Goal: Task Accomplishment & Management: Complete application form

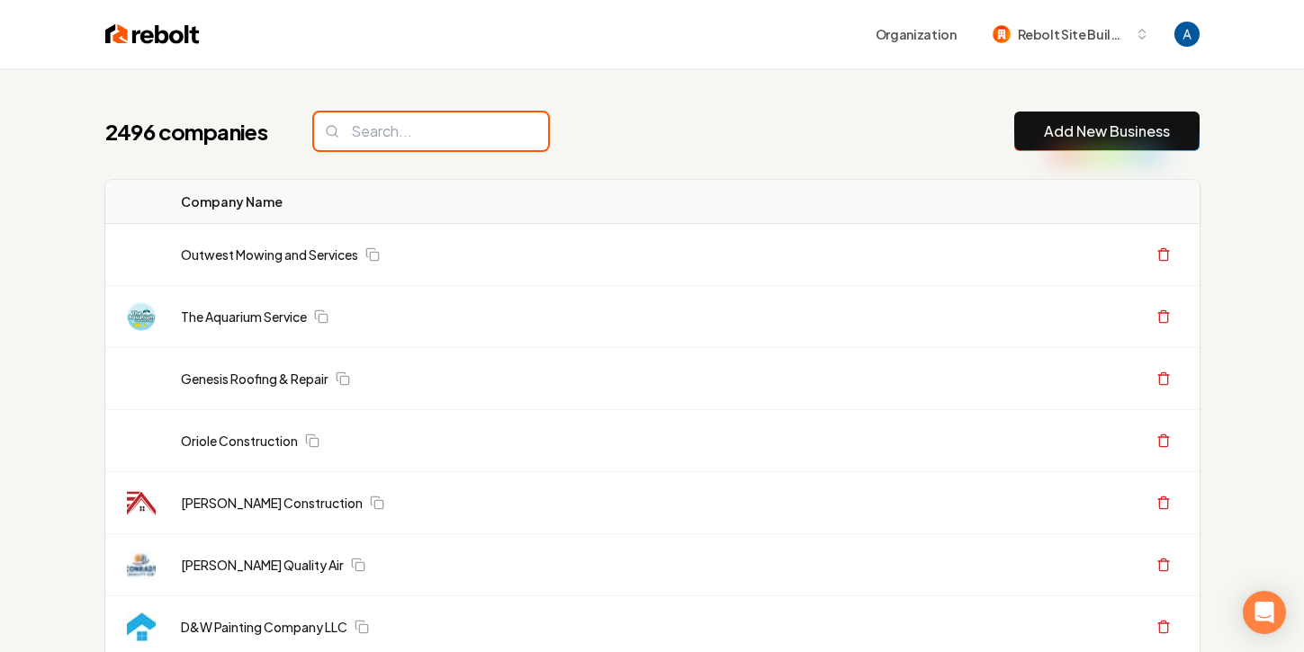
click at [451, 133] on input "search" at bounding box center [431, 131] width 234 height 38
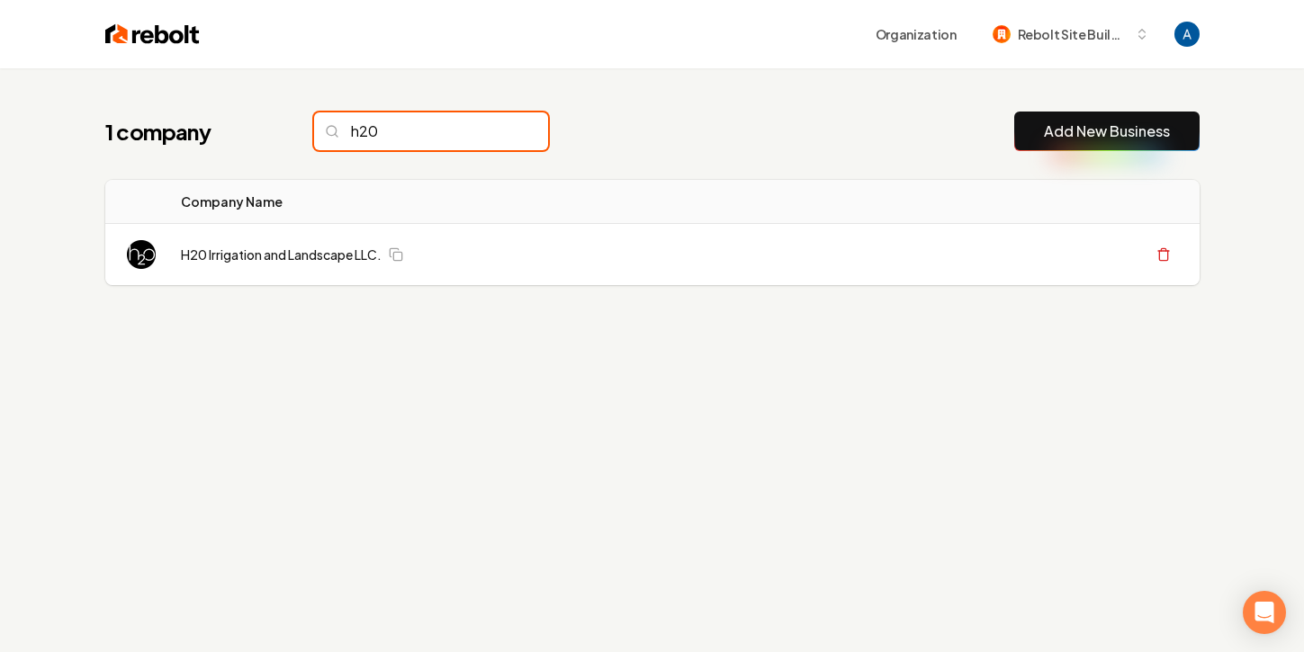
click at [397, 130] on input "h20" at bounding box center [431, 131] width 234 height 38
click at [387, 132] on input "h20" at bounding box center [431, 131] width 234 height 38
click at [382, 137] on input "h20" at bounding box center [431, 131] width 234 height 38
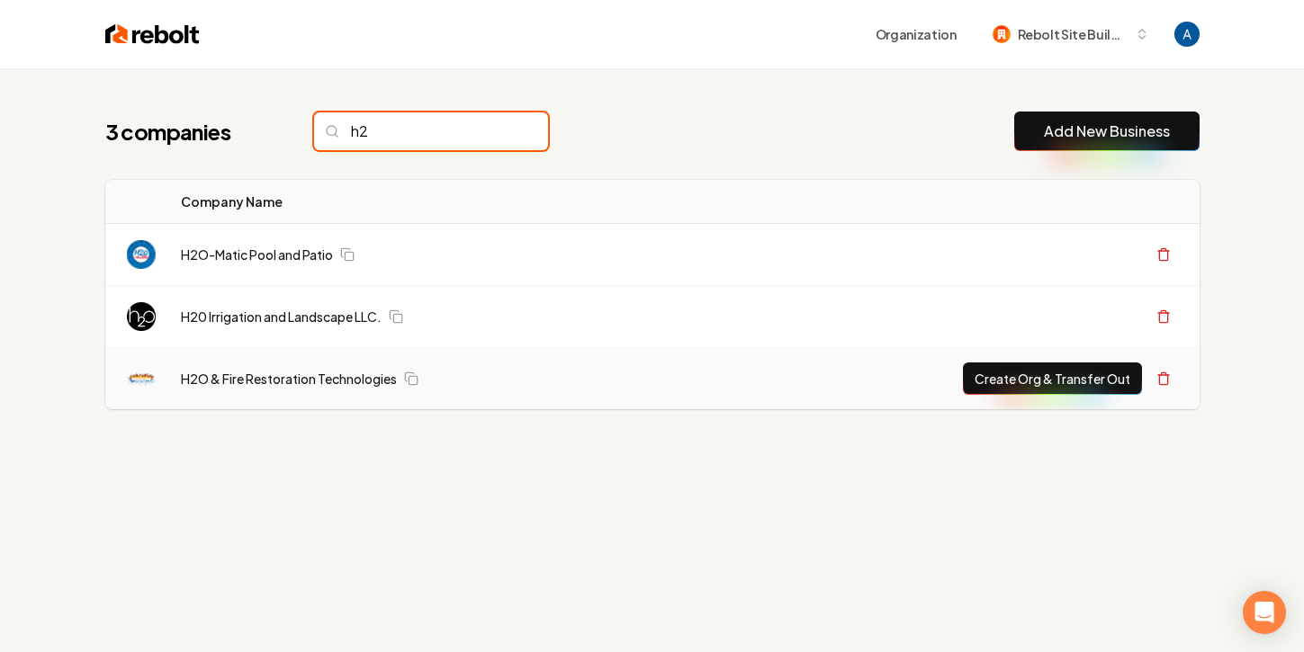
type input "h2"
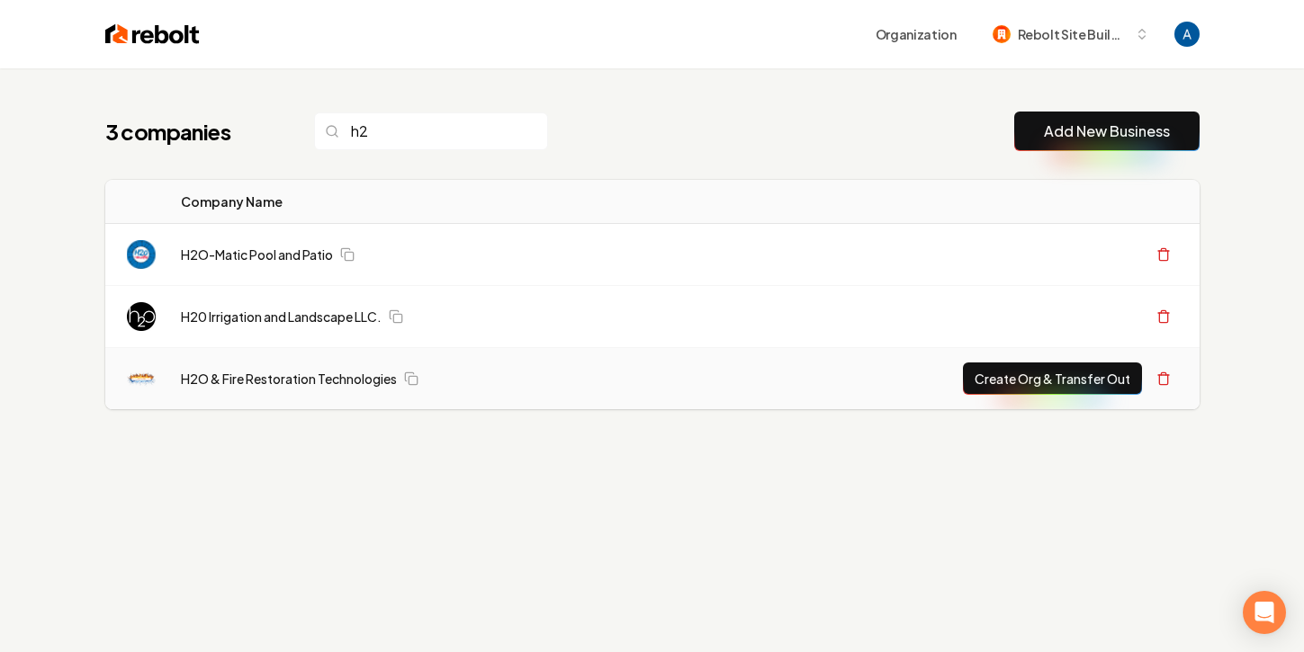
click at [1010, 382] on button "Create Org & Transfer Out" at bounding box center [1052, 379] width 179 height 32
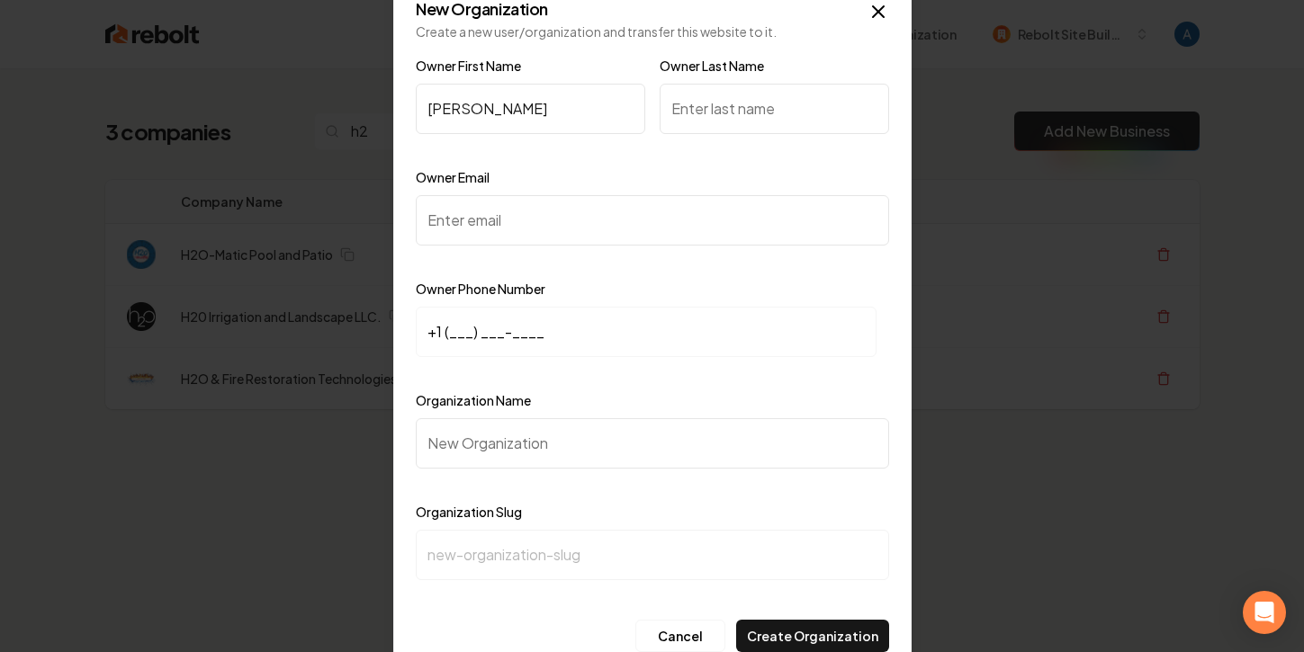
type input "Wesley"
click at [708, 114] on input "Owner Last Name" at bounding box center [774, 109] width 229 height 50
type input "Agner"
click at [695, 211] on input "Owner Email" at bounding box center [652, 220] width 473 height 50
paste input "wesley.agner@h2oandfire.com"
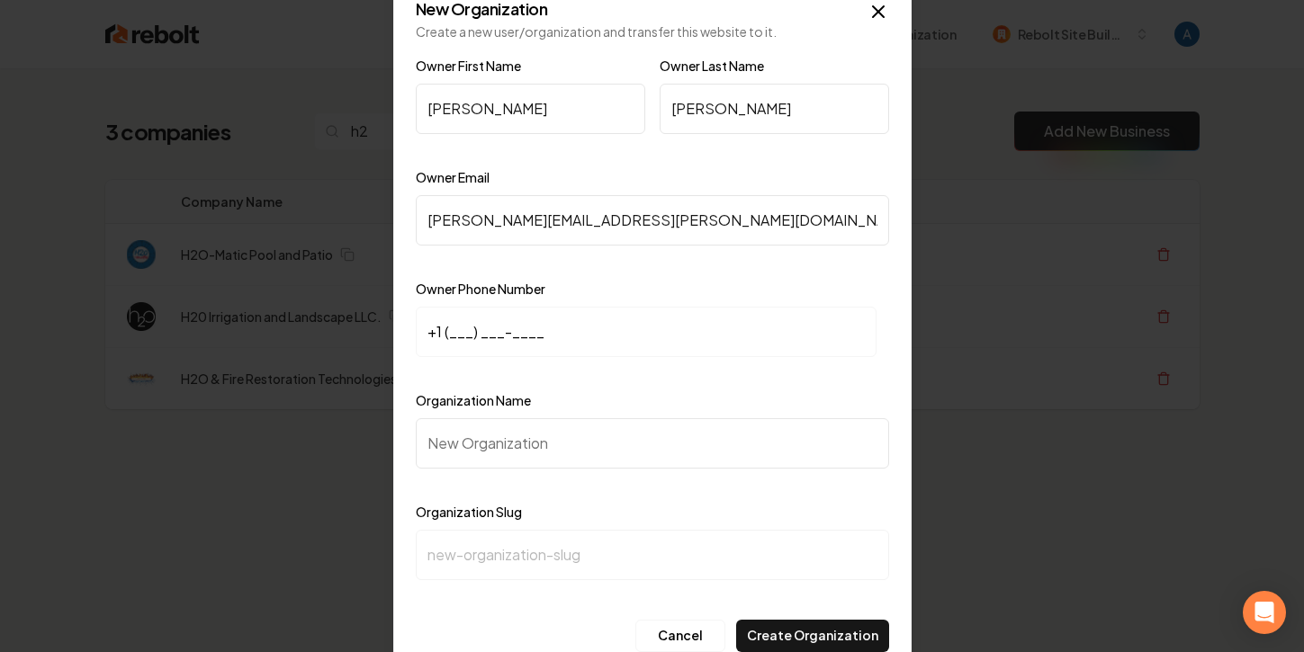
type input "wesley.agner@h2oandfire.com"
click at [455, 334] on input "+1 (___) ___-____" at bounding box center [646, 332] width 461 height 50
paste input "151) 256-0924"
type input "+1 (512) 560-9249"
click at [591, 434] on input "Organization Name" at bounding box center [652, 443] width 473 height 50
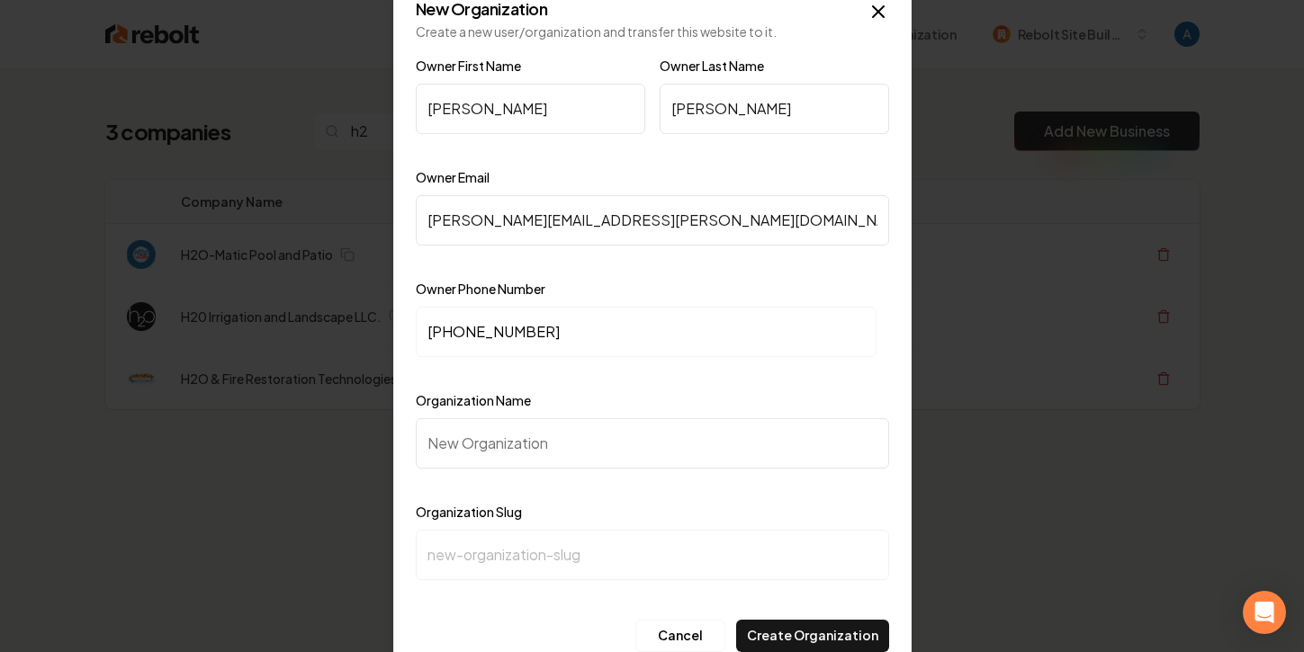
paste input "H2O & Fire Restoration"
type input "H2O & Fire Restoration"
type input "h2o-fire-restoration"
type input "H2O & Fire Restoration T"
type input "h2o-fire-restoration-t"
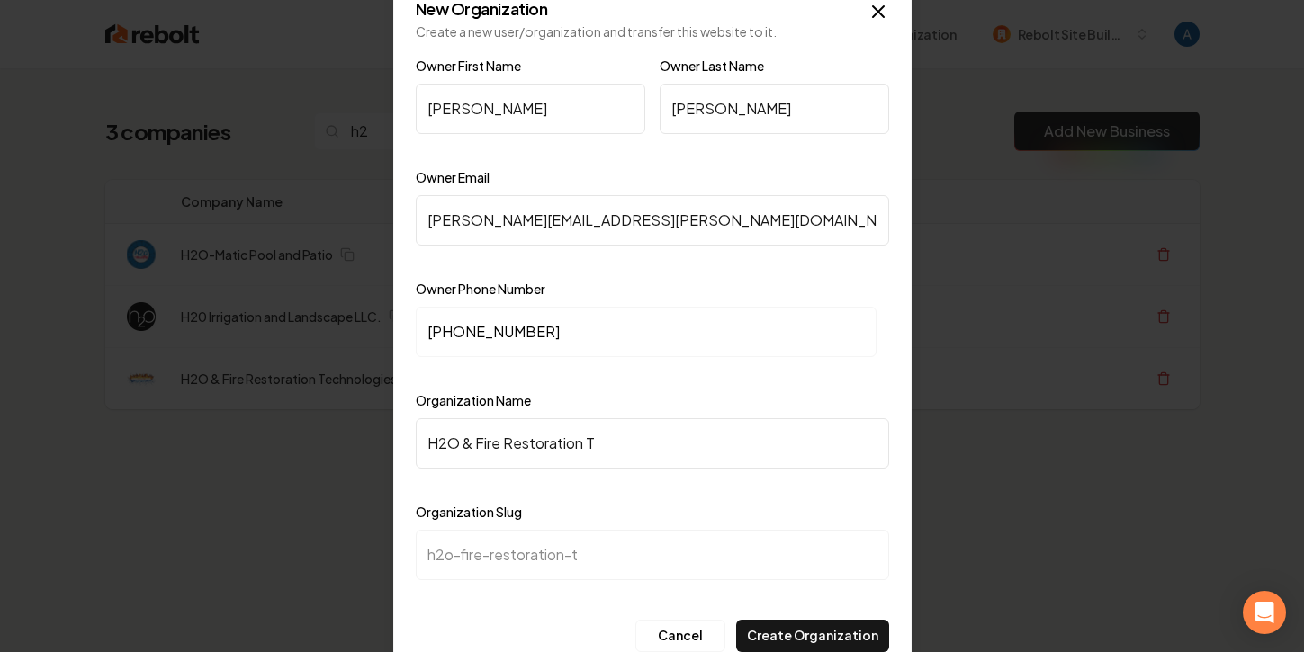
type input "H2O & Fire Restoration Te"
type input "h2o-fire-restoration-te"
type input "H2O & Fire Restoration Tec"
type input "h2o-fire-restoration-tec"
type input "H2O & Fire Restoration Tech"
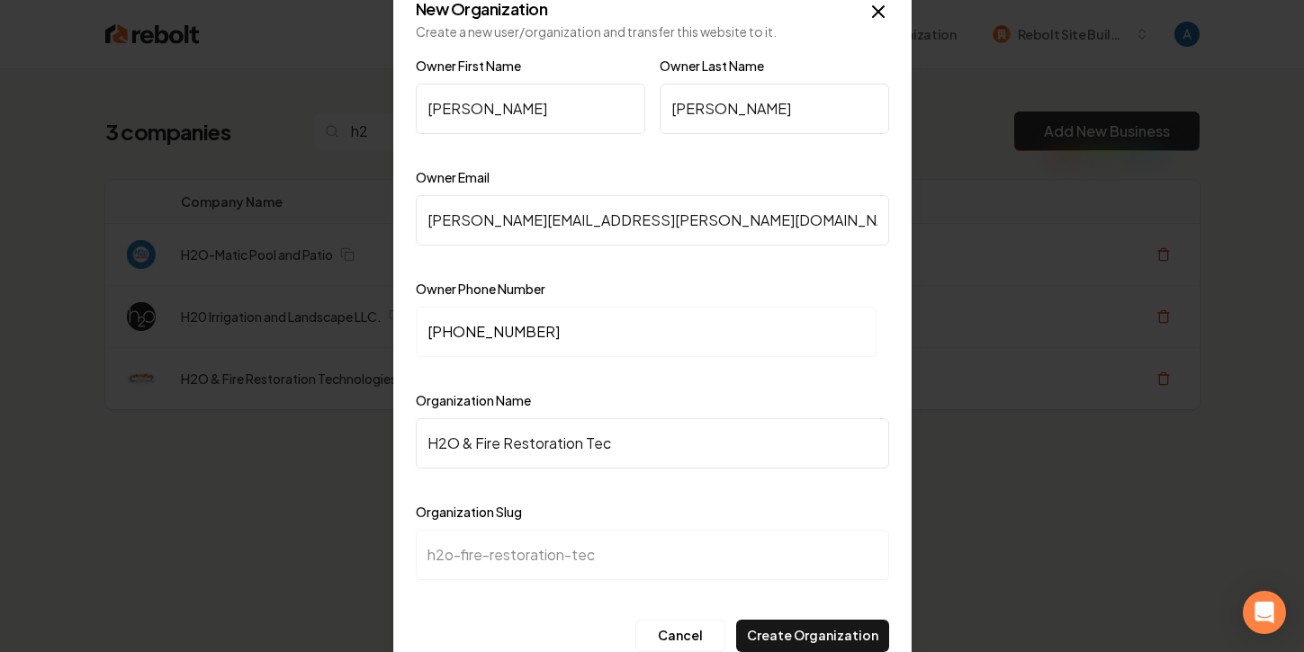
type input "h2o-fire-restoration-tech"
type input "H2O & Fire Restoration Techn"
type input "h2o-fire-restoration-techn"
type input "H2O & Fire Restoration Techni"
type input "h2o-fire-restoration-techni"
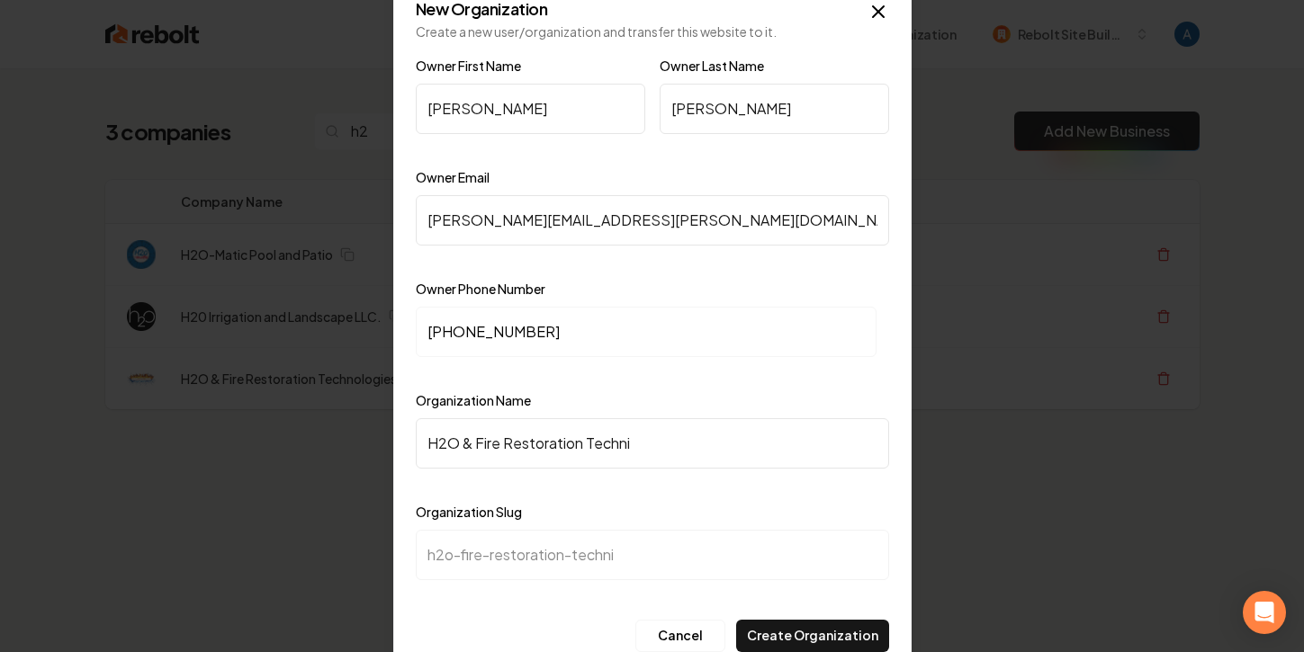
type input "H2O & Fire Restoration Techn"
type input "h2o-fire-restoration-techn"
type input "H2O & Fire Restoration Techno"
type input "h2o-fire-restoration-techno"
type input "H2O & Fire Restoration Technol"
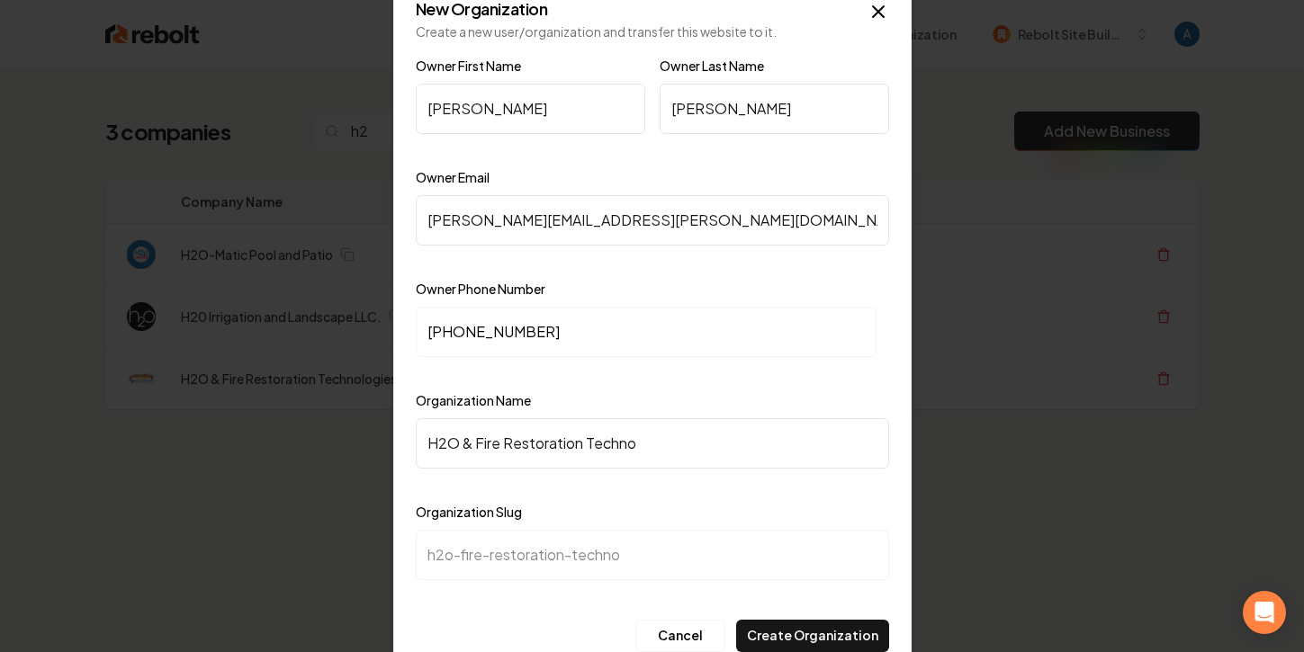
type input "h2o-fire-restoration-technol"
type input "H2O & Fire Restoration Technolo"
type input "h2o-fire-restoration-technolo"
type input "H2O & Fire Restoration Technolog"
type input "h2o-fire-restoration-technolog"
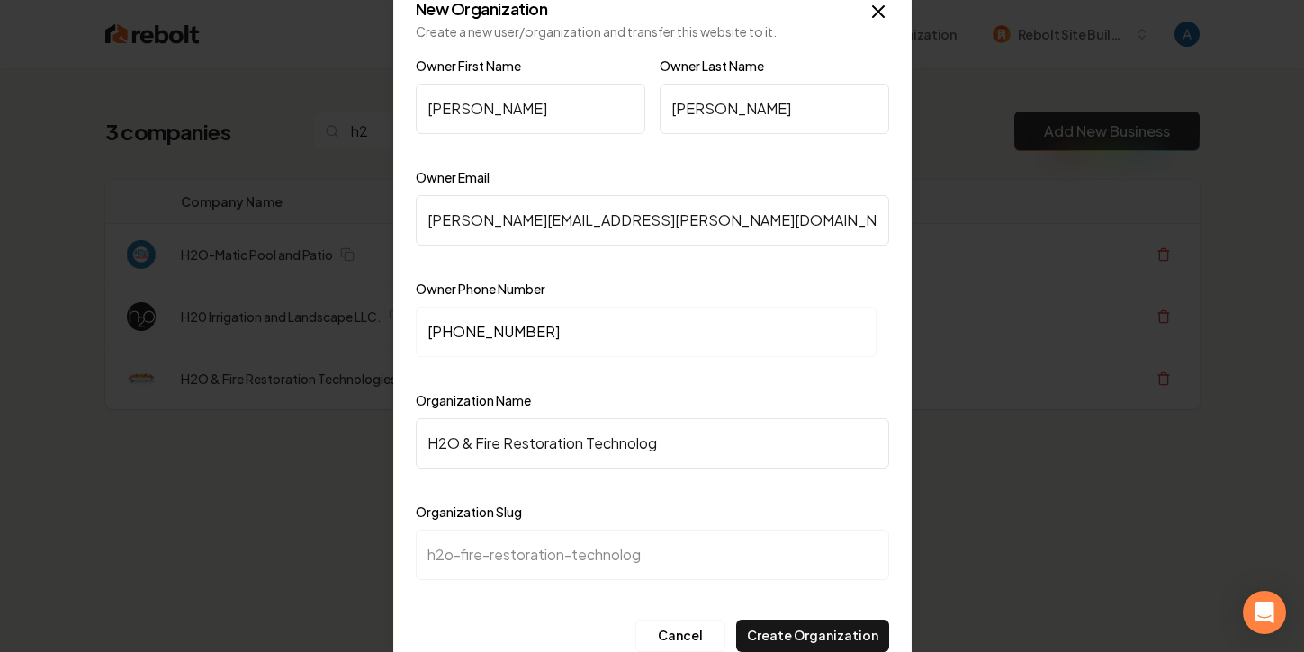
type input "H2O & Fire Restoration Technologi"
type input "h2o-fire-restoration-technologi"
type input "H2O & Fire Restoration Technologie"
type input "h2o-fire-restoration-technologie"
type input "H2O & Fire Restoration Technologies"
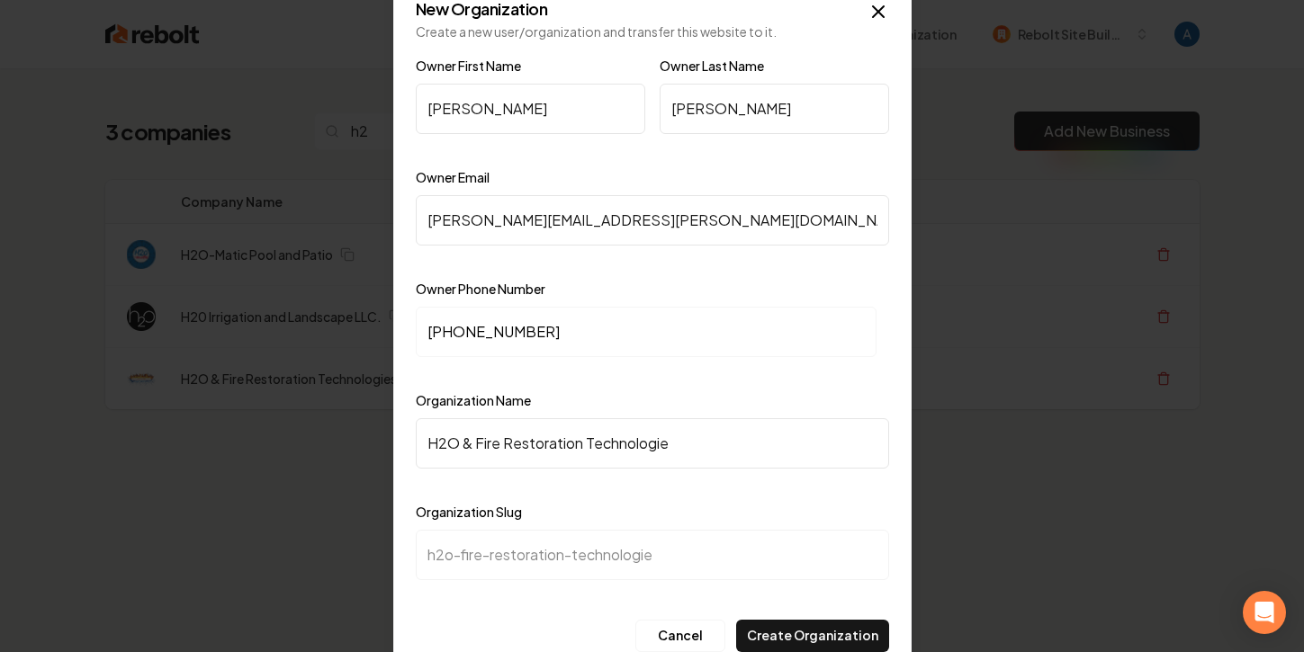
type input "h2o-fire-restoration-technologies"
type input "H2O & Fire Restoration Technologies"
click at [782, 636] on button "Create Organization" at bounding box center [812, 636] width 153 height 32
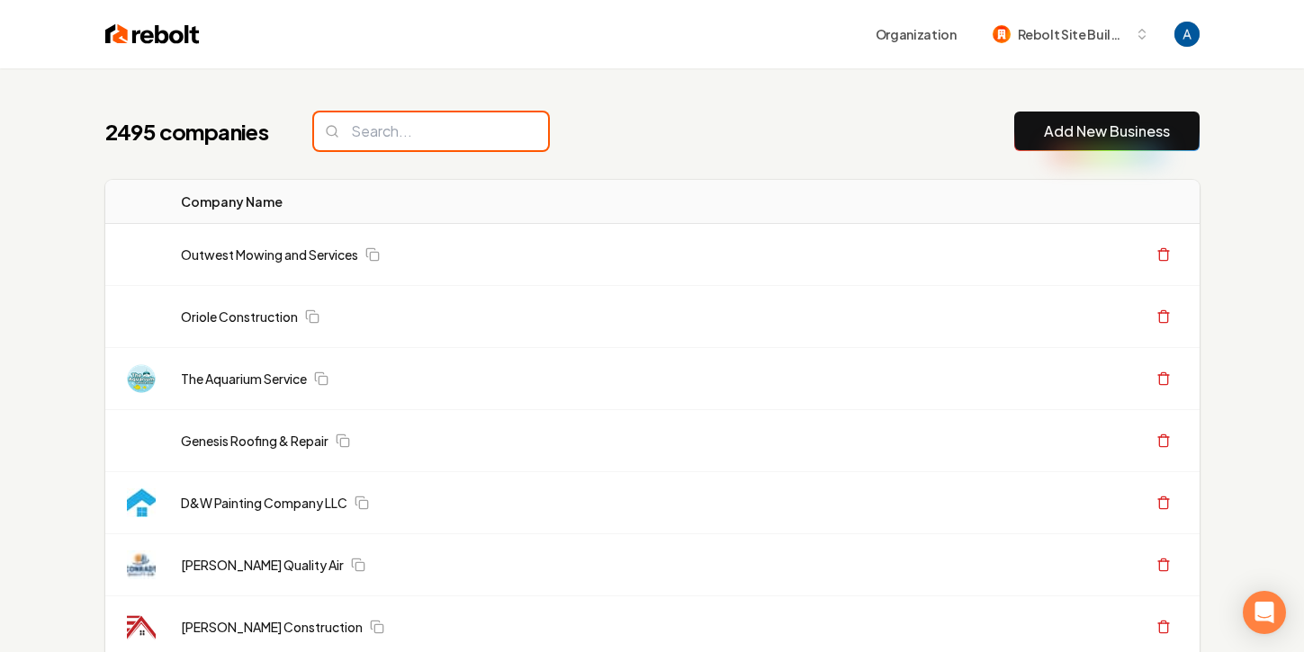
click at [417, 136] on input "search" at bounding box center [431, 131] width 234 height 38
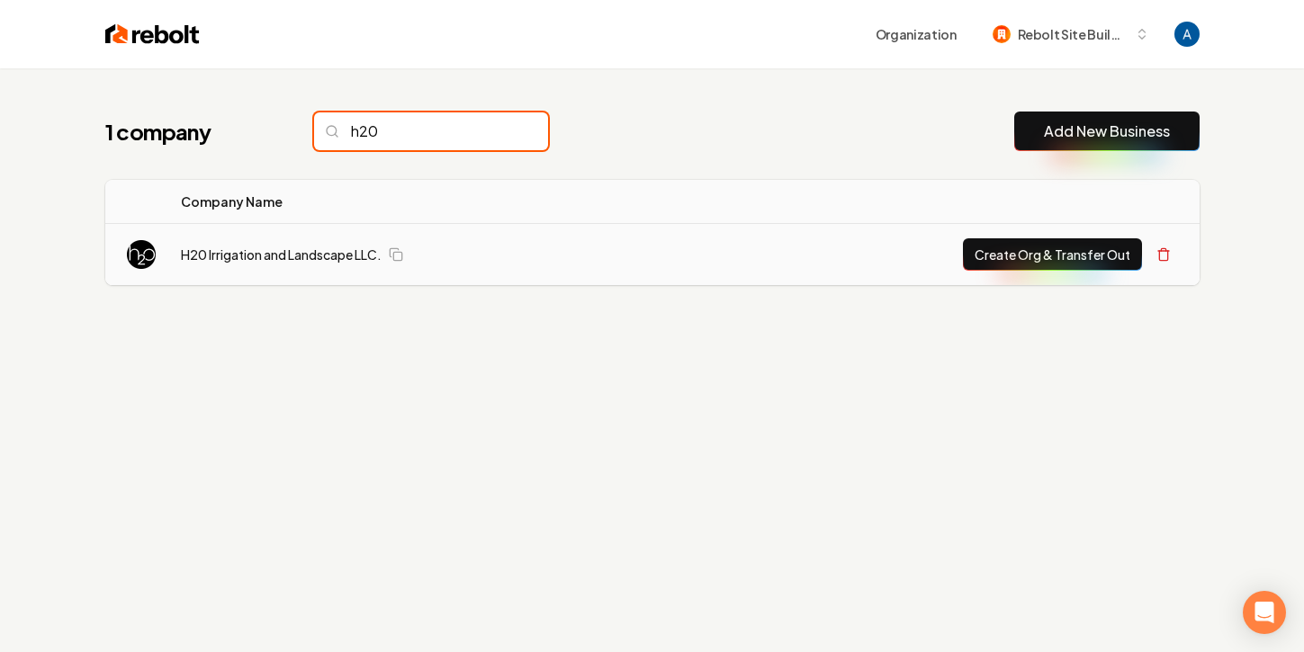
type input "h20"
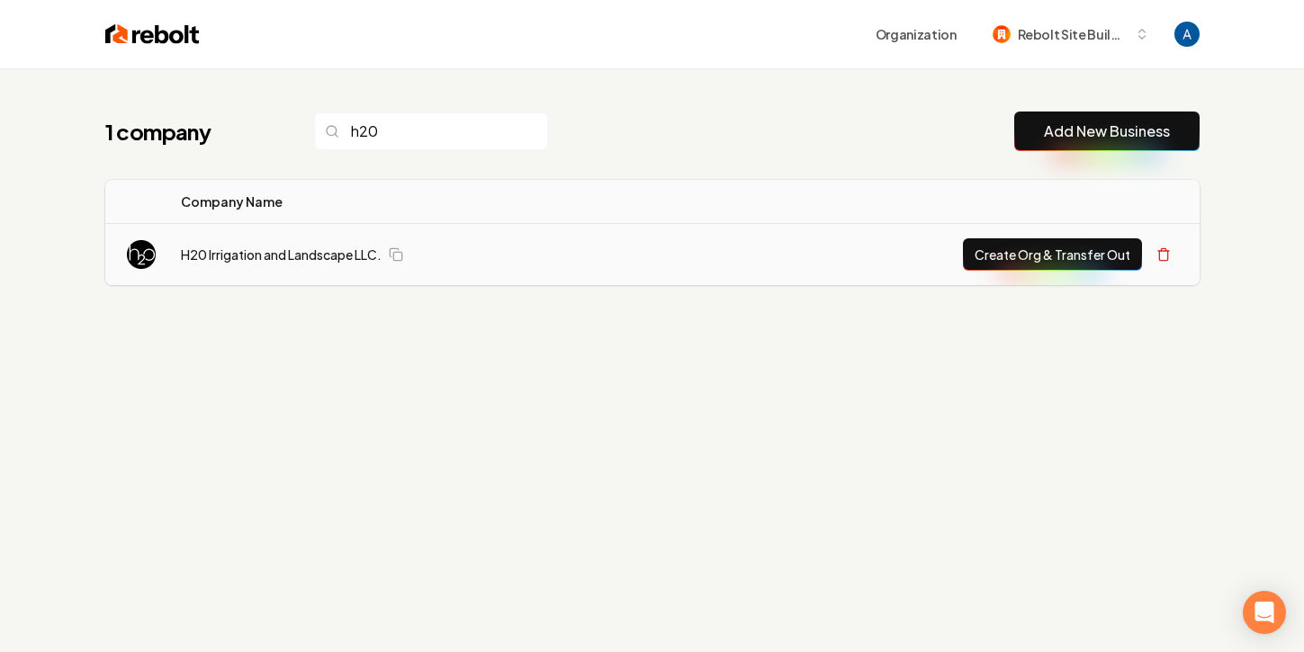
click at [322, 243] on td "H20 Irrigation and Landscape LLC." at bounding box center [424, 255] width 516 height 62
click at [316, 262] on link "H20 Irrigation and Landscape LLC." at bounding box center [281, 255] width 201 height 18
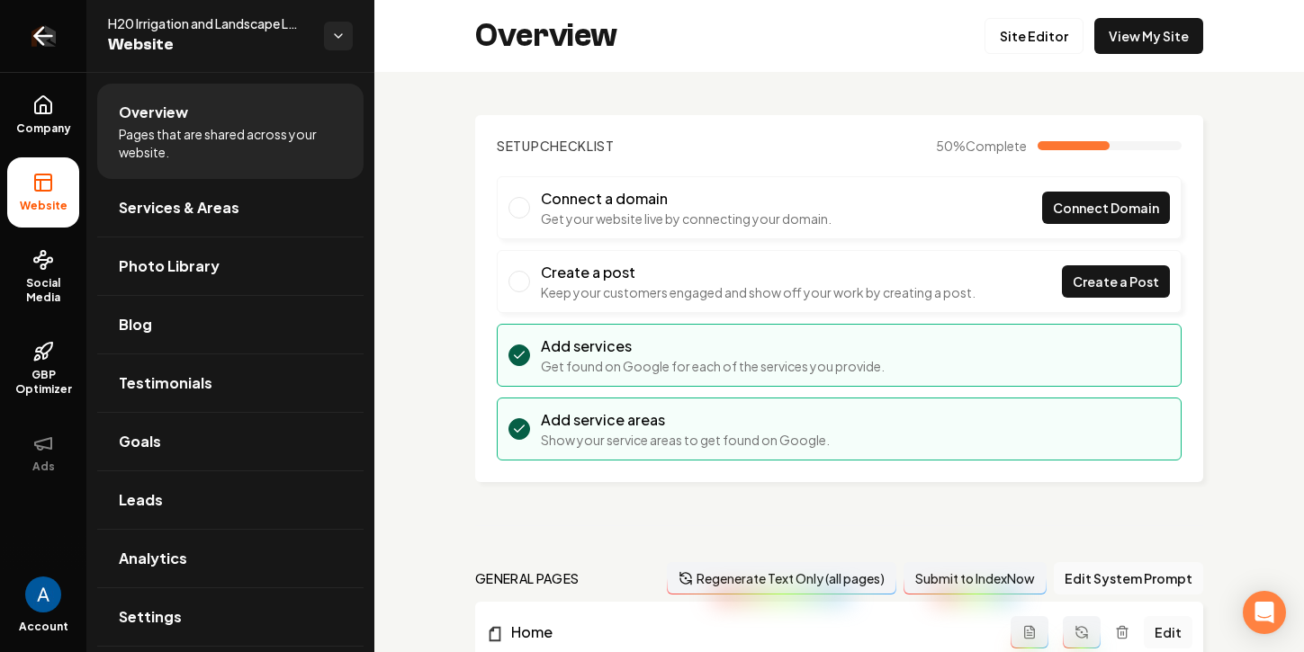
click at [56, 46] on icon "Return to dashboard" at bounding box center [43, 36] width 29 height 29
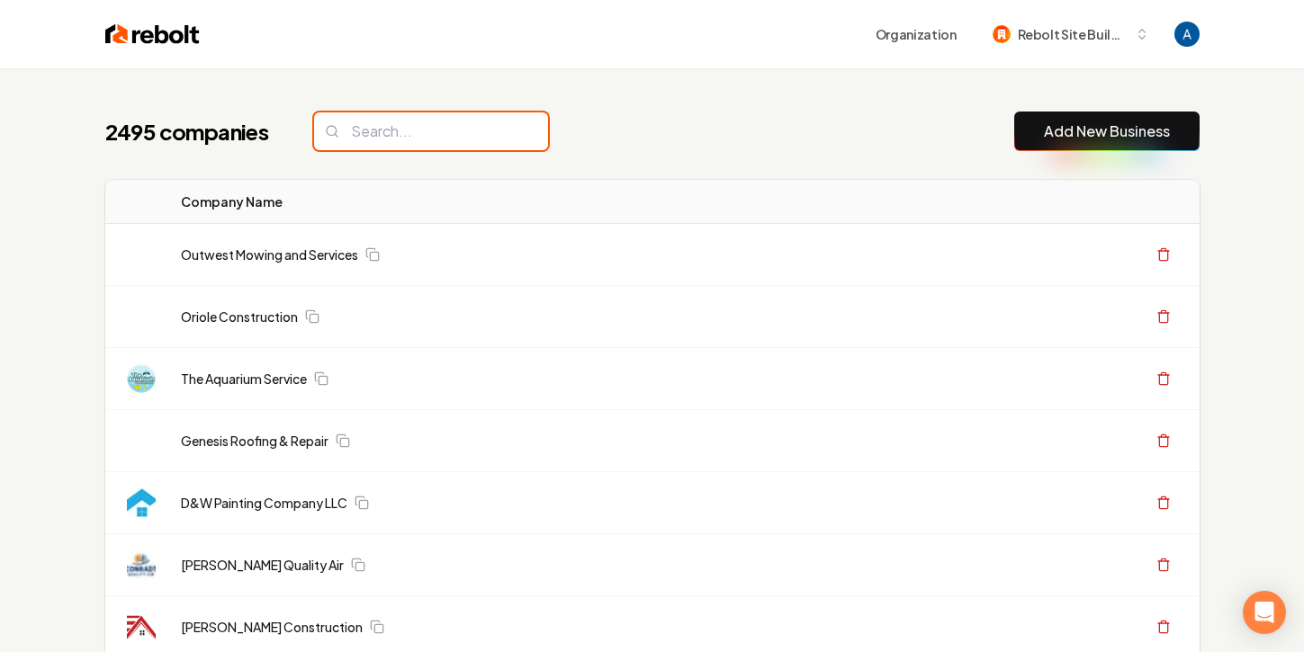
click at [416, 134] on input "search" at bounding box center [431, 131] width 234 height 38
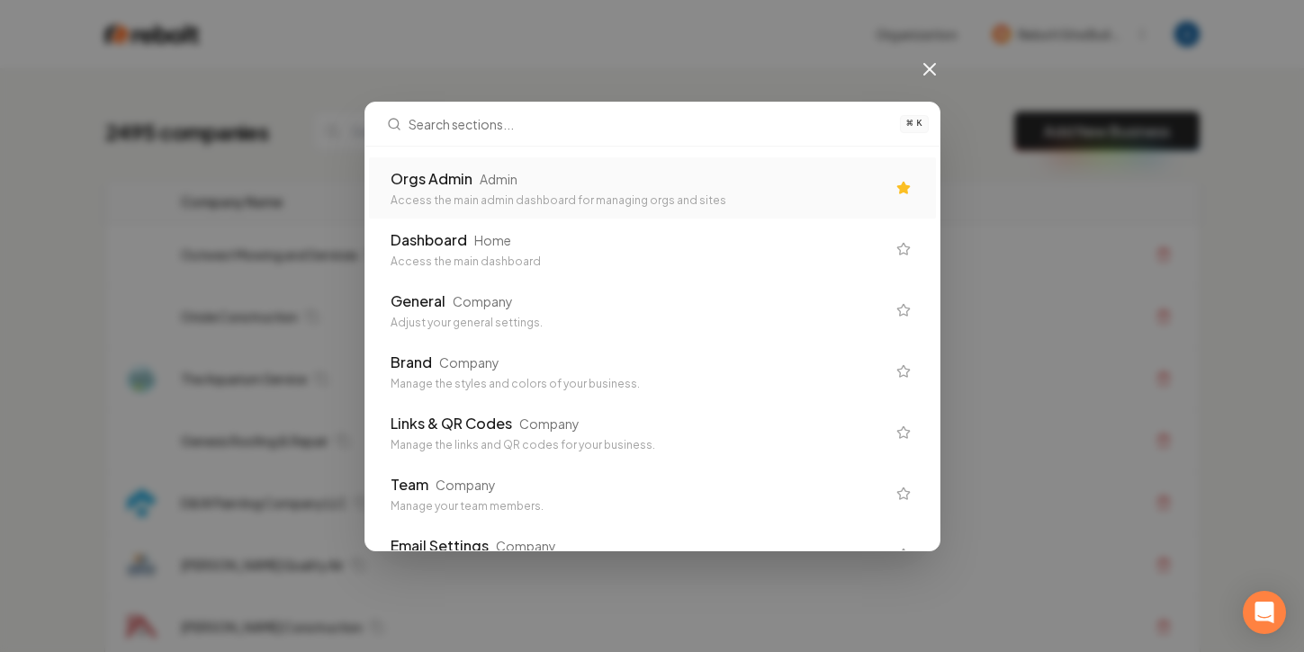
click at [427, 173] on div "Orgs Admin" at bounding box center [432, 179] width 82 height 22
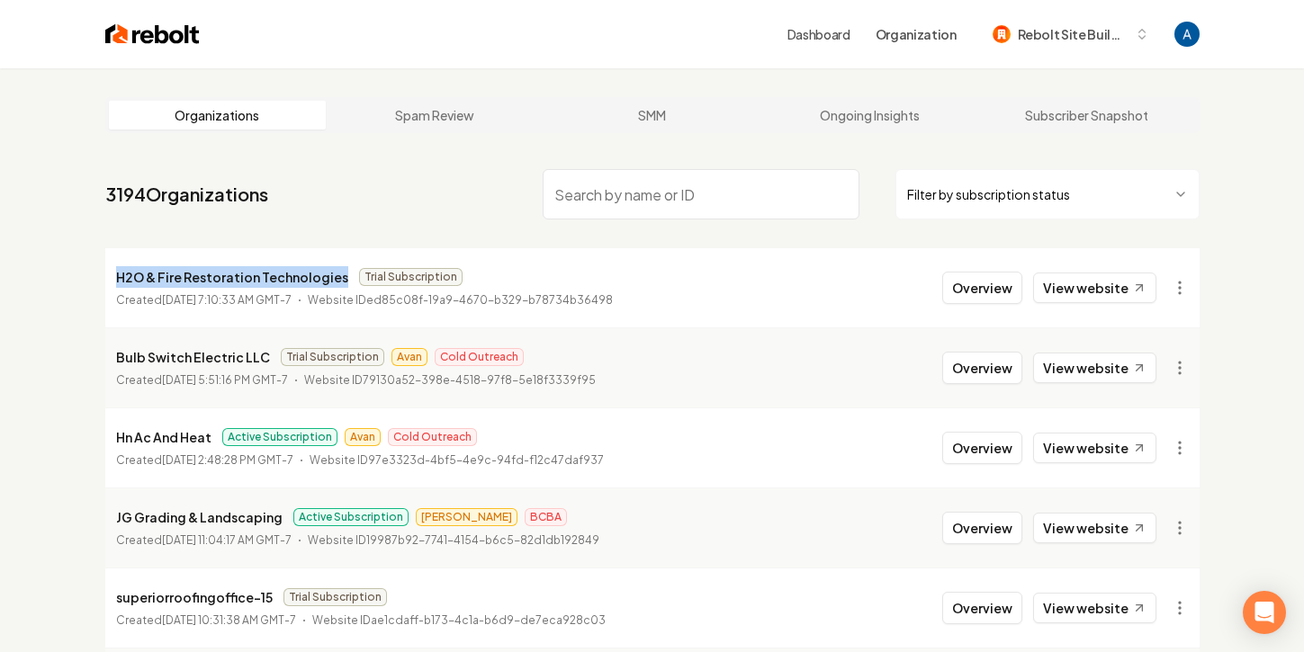
drag, startPoint x: 116, startPoint y: 276, endPoint x: 335, endPoint y: 280, distance: 218.7
click at [335, 280] on p "H2O & Fire Restoration Technologies" at bounding box center [232, 277] width 232 height 22
copy p "H2O & Fire Restoration Technologies"
click at [1177, 283] on html "Dashboard Organization Rebolt Site Builder Organizations Spam Review SMM Ongoin…" at bounding box center [652, 326] width 1304 height 652
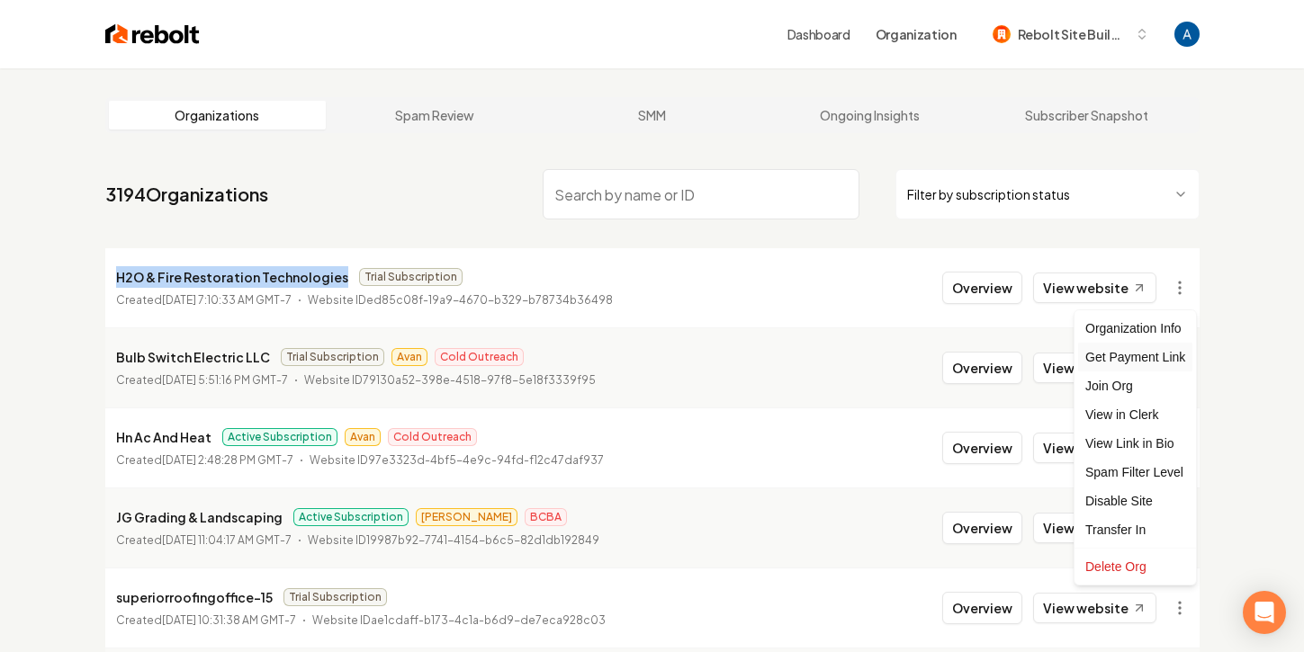
click at [1164, 367] on div "Get Payment Link" at bounding box center [1135, 357] width 114 height 29
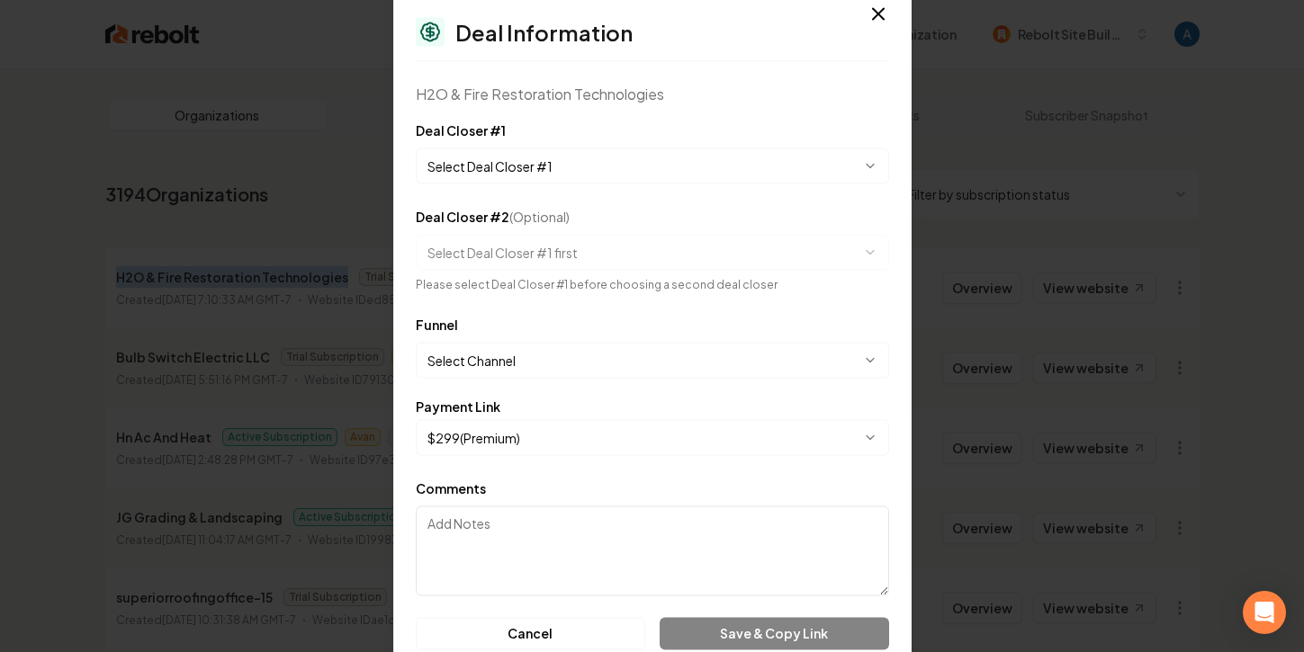
click at [685, 161] on body "Dashboard Organization Rebolt Site Builder Organizations Spam Review SMM Ongoin…" at bounding box center [652, 326] width 1304 height 652
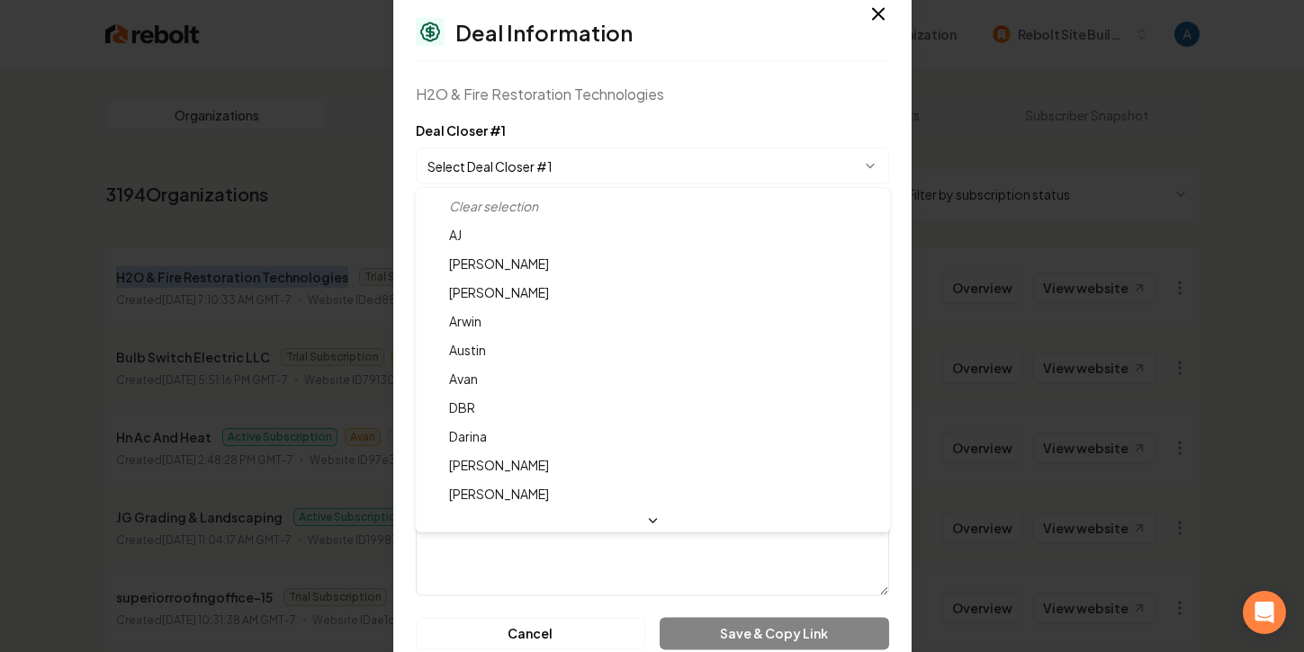
select select "**********"
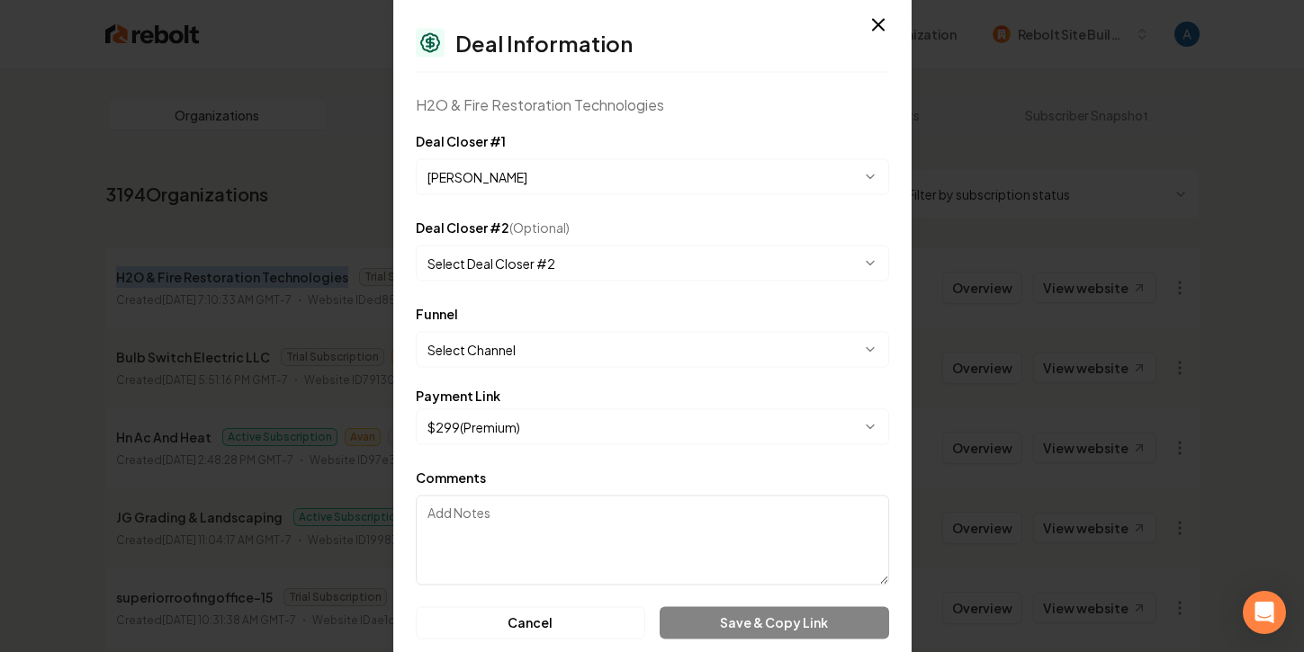
click at [590, 355] on body "Dashboard Organization Rebolt Site Builder Organizations Spam Review SMM Ongoin…" at bounding box center [652, 326] width 1304 height 652
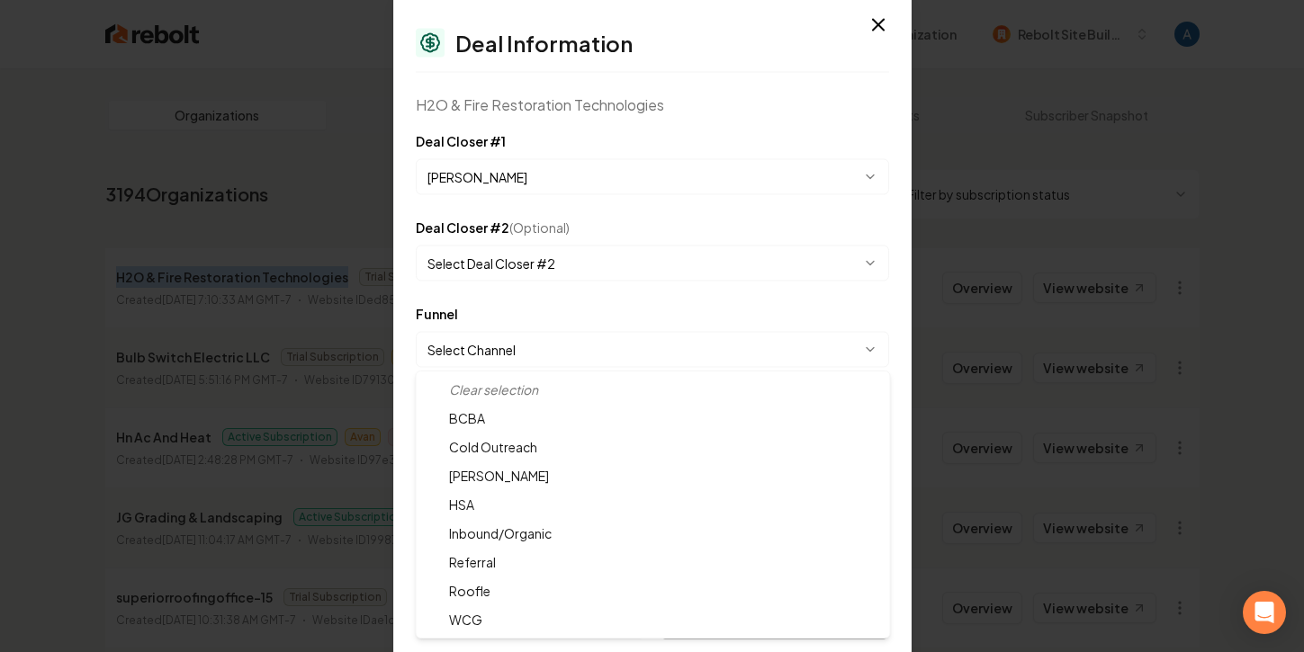
select select "**********"
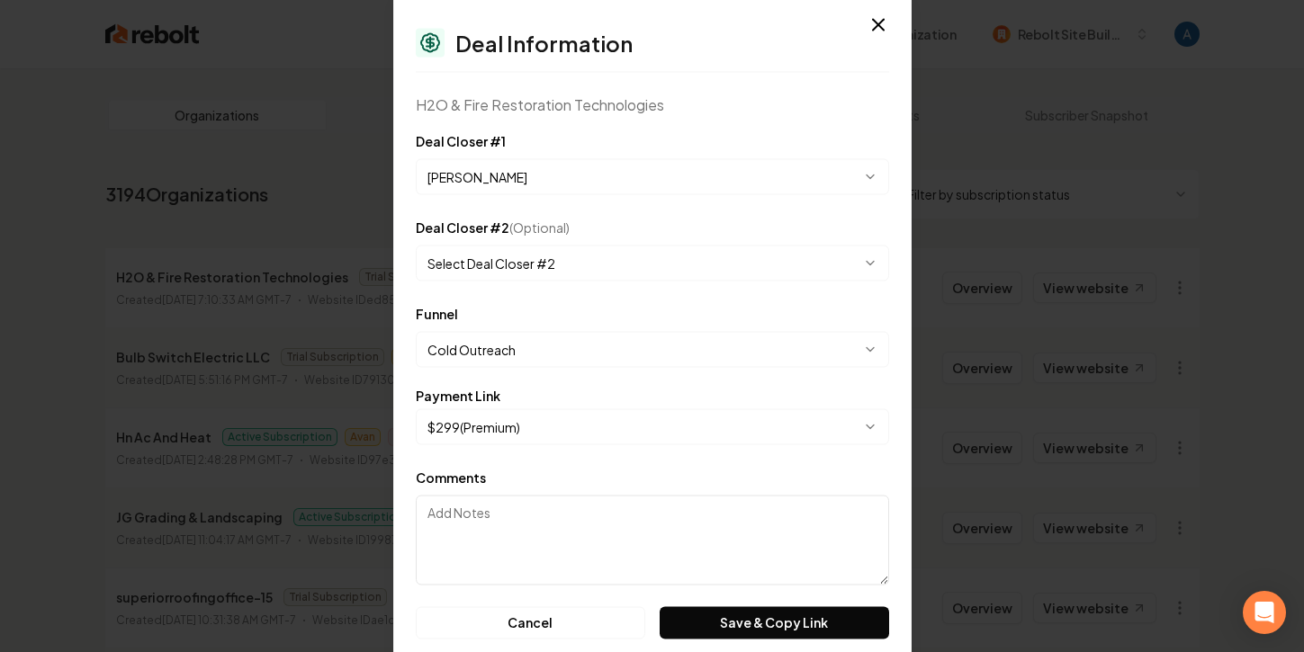
click at [619, 294] on form "**********" at bounding box center [652, 384] width 473 height 509
click at [705, 620] on button "Save & Copy Link" at bounding box center [774, 622] width 229 height 32
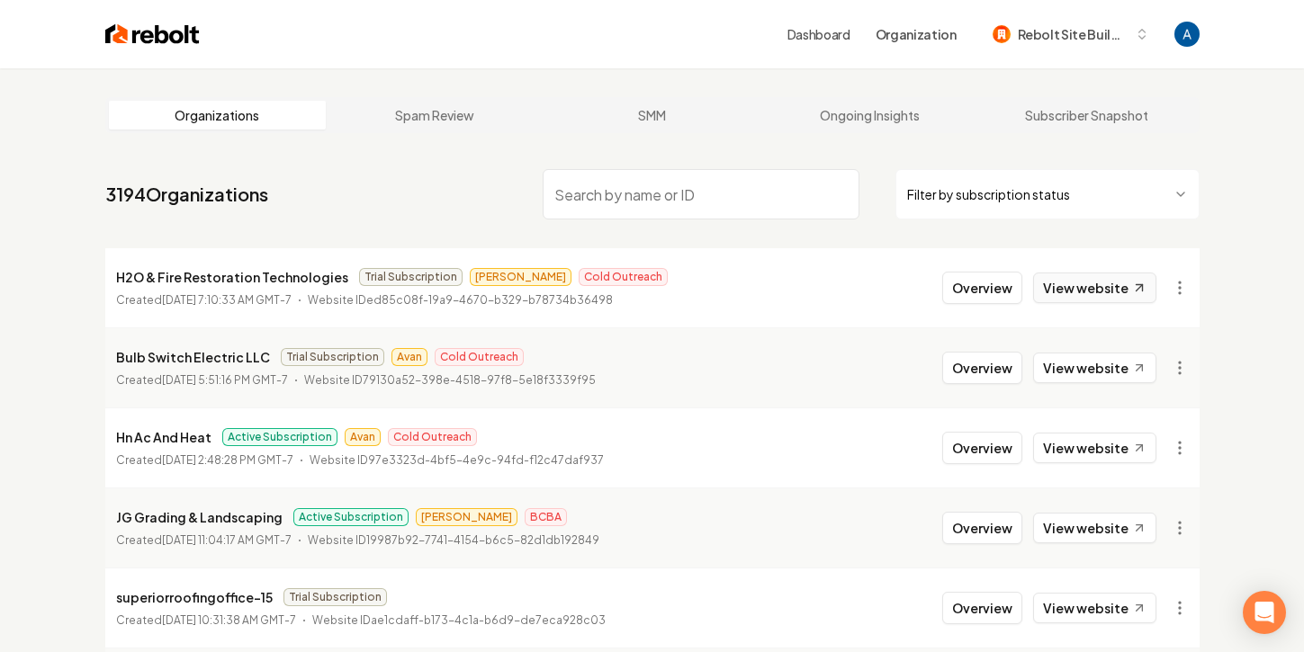
click at [1109, 293] on link "View website" at bounding box center [1094, 288] width 123 height 31
click at [963, 288] on button "Overview" at bounding box center [982, 288] width 80 height 32
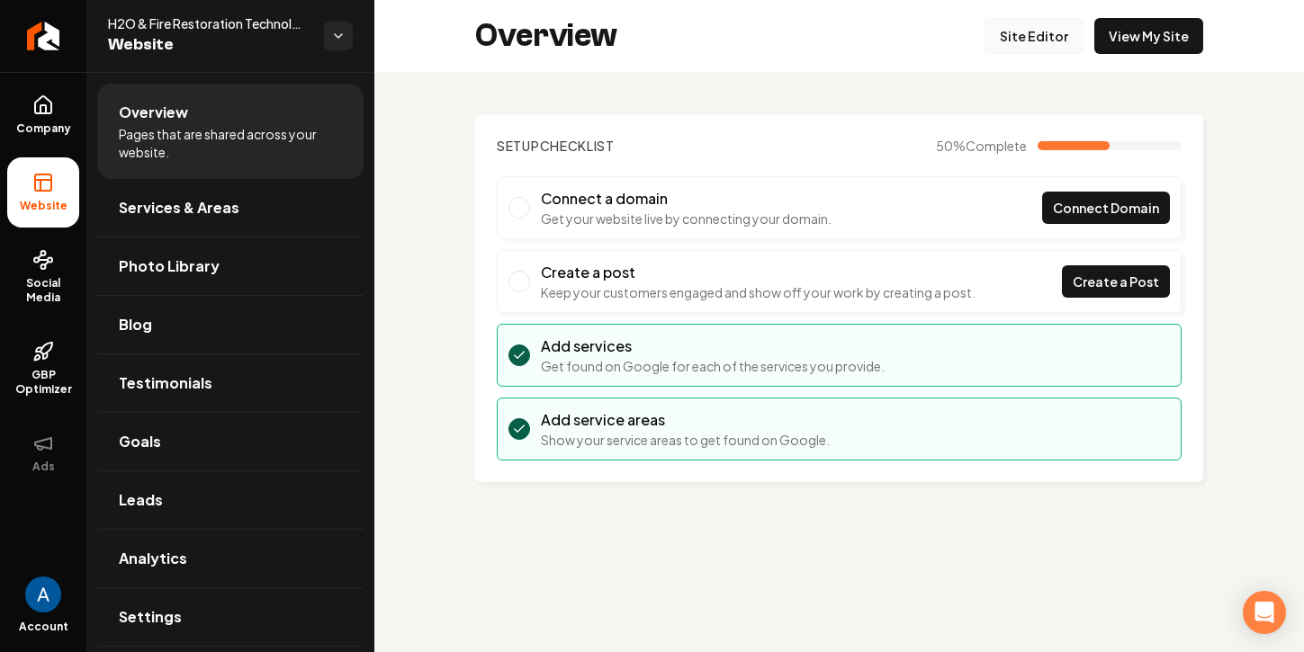
click at [1051, 53] on link "Site Editor" at bounding box center [1033, 36] width 99 height 36
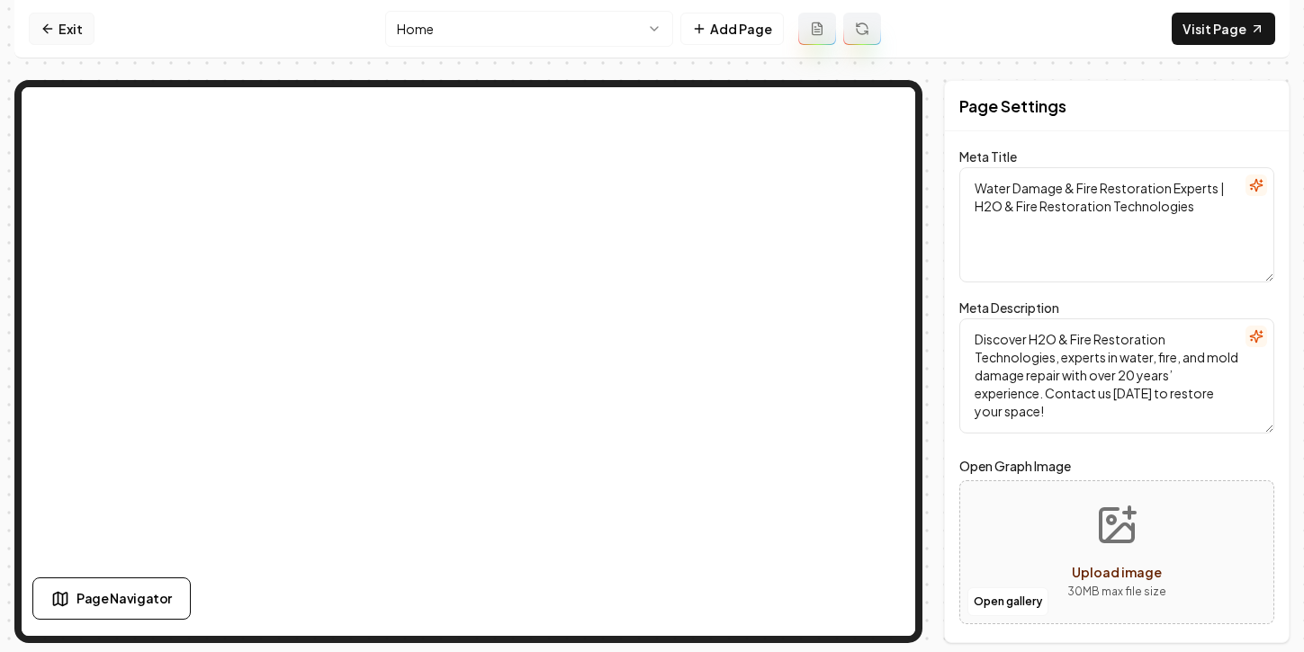
click at [31, 25] on link "Exit" at bounding box center [62, 29] width 66 height 32
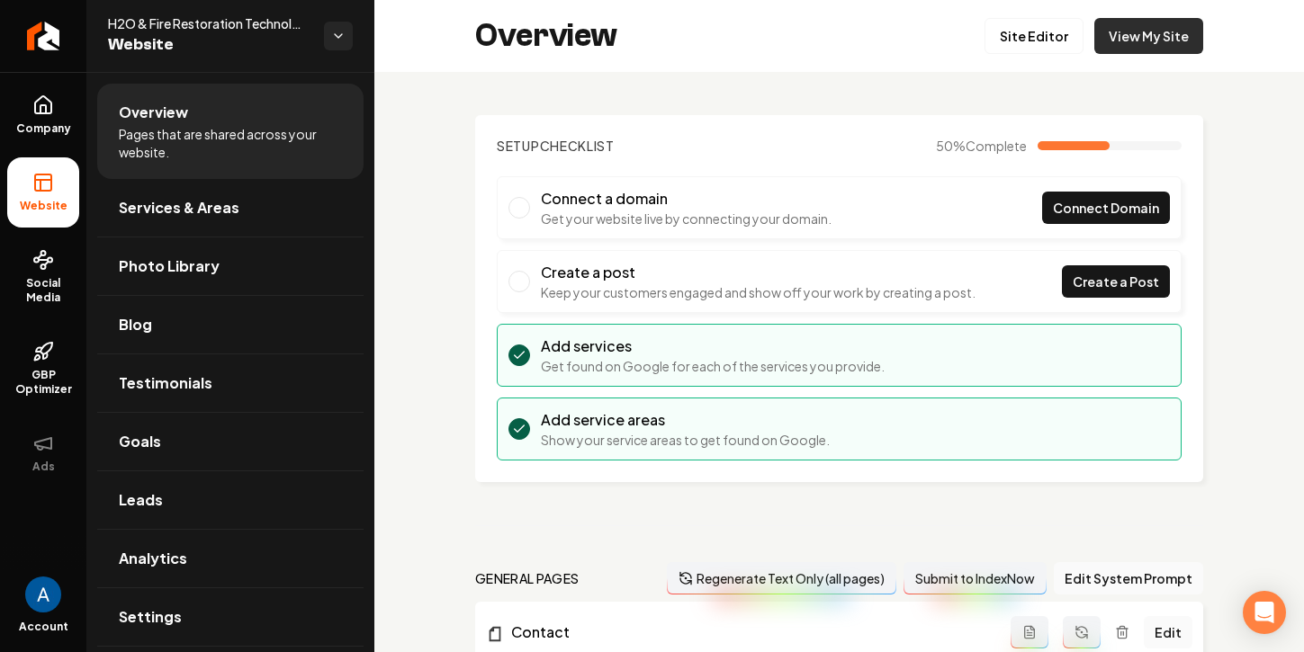
click at [1143, 37] on link "View My Site" at bounding box center [1148, 36] width 109 height 36
click at [1164, 31] on link "View My Site" at bounding box center [1148, 36] width 109 height 36
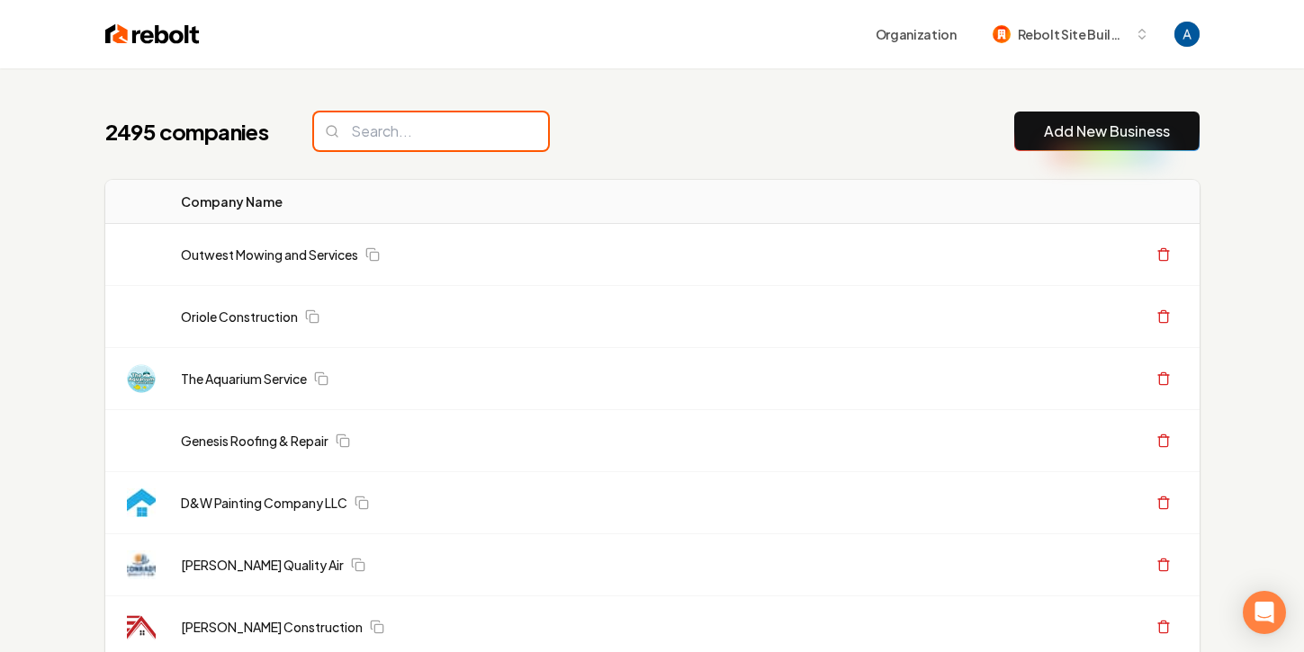
click at [429, 131] on input "search" at bounding box center [431, 131] width 234 height 38
click at [407, 130] on input "search" at bounding box center [431, 131] width 234 height 38
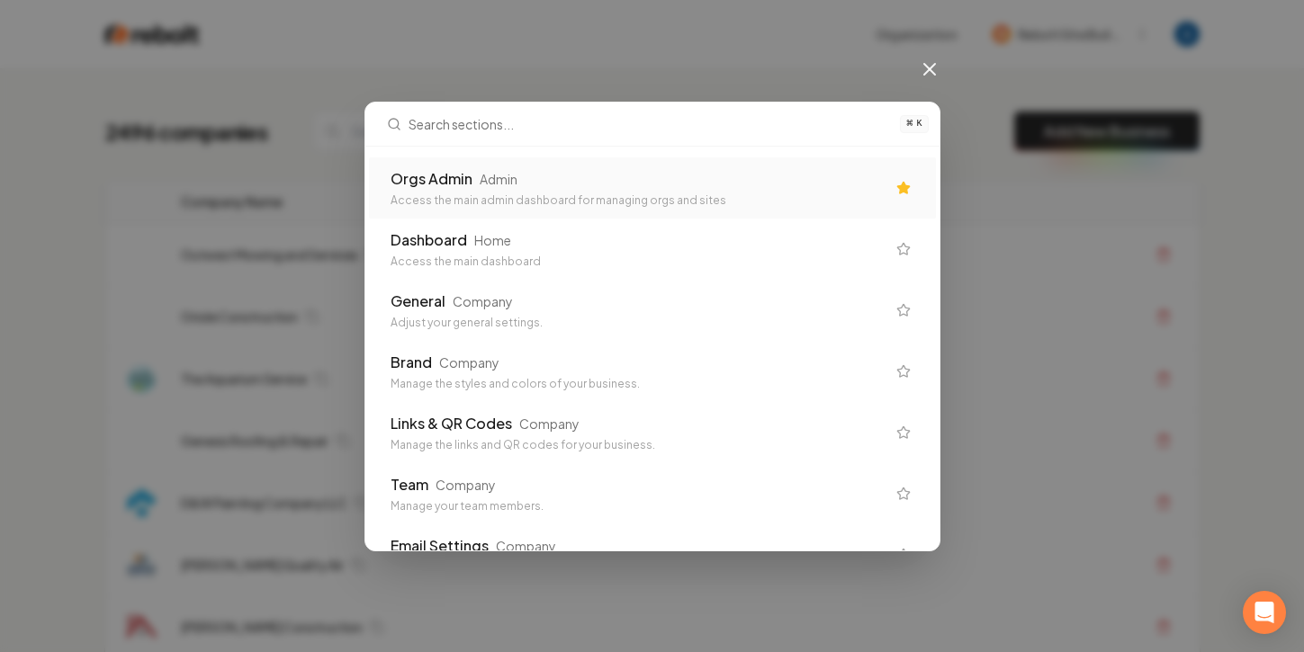
click at [441, 196] on div "Access the main admin dashboard for managing orgs and sites" at bounding box center [638, 200] width 495 height 14
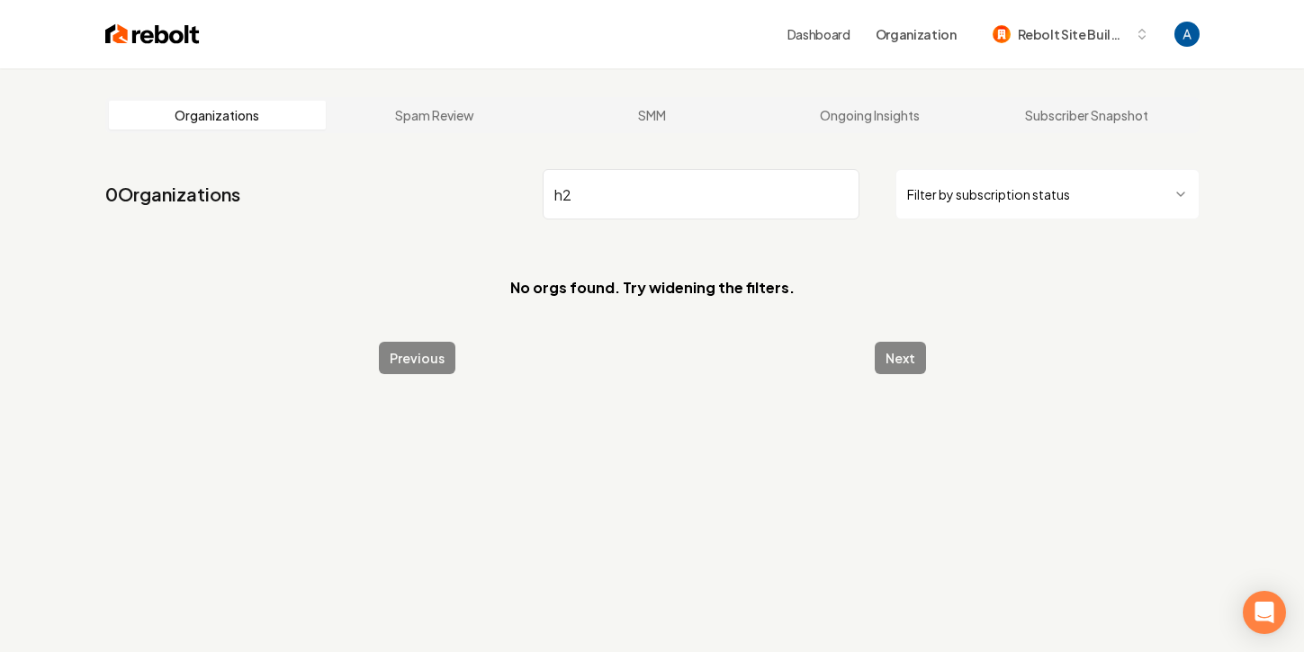
type input "h"
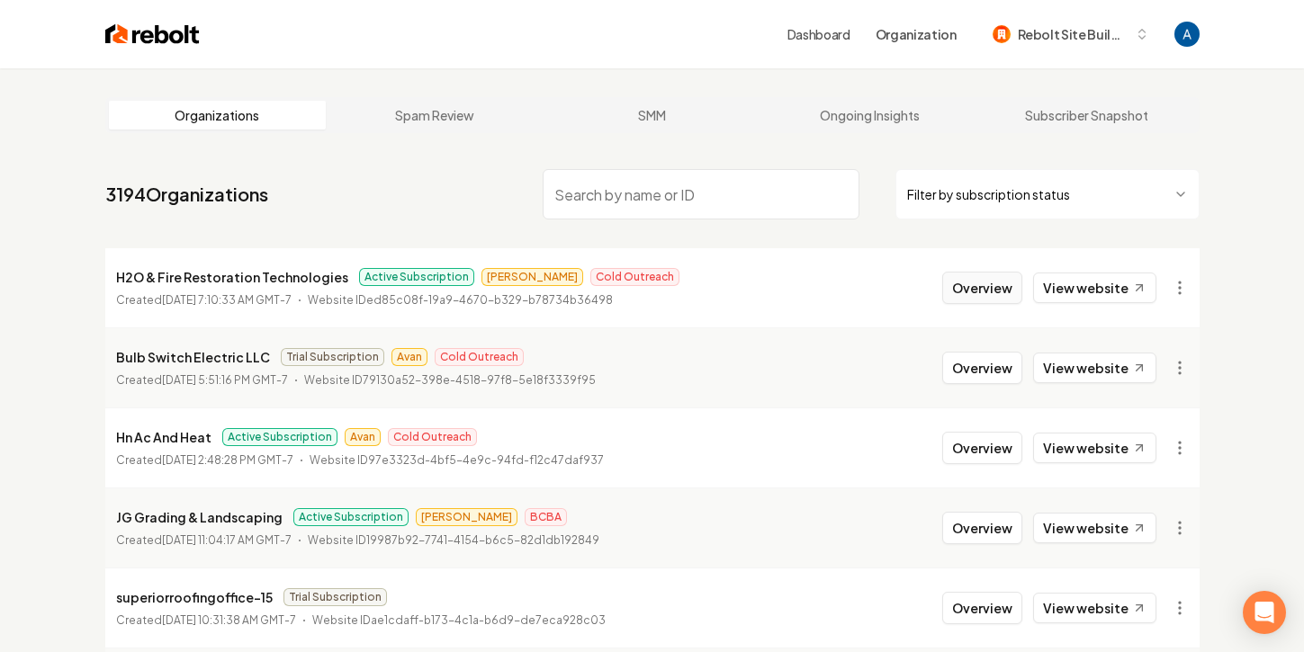
click at [981, 294] on button "Overview" at bounding box center [982, 288] width 80 height 32
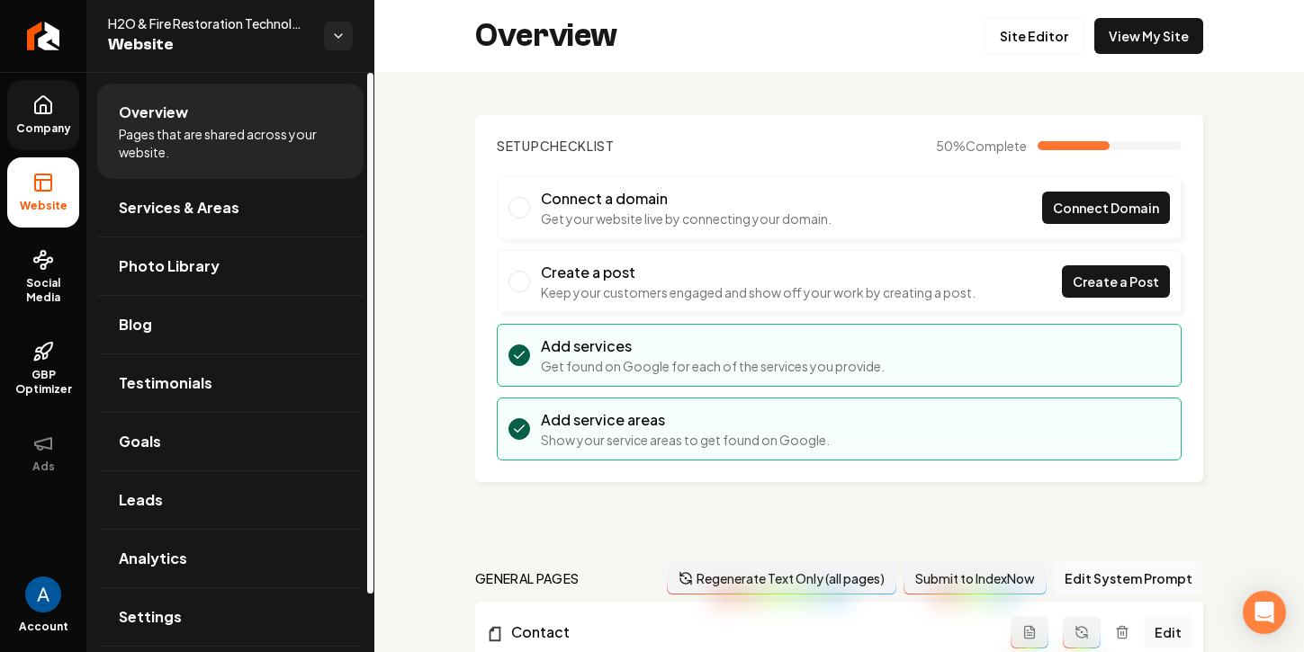
click at [41, 130] on span "Company" at bounding box center [43, 128] width 69 height 14
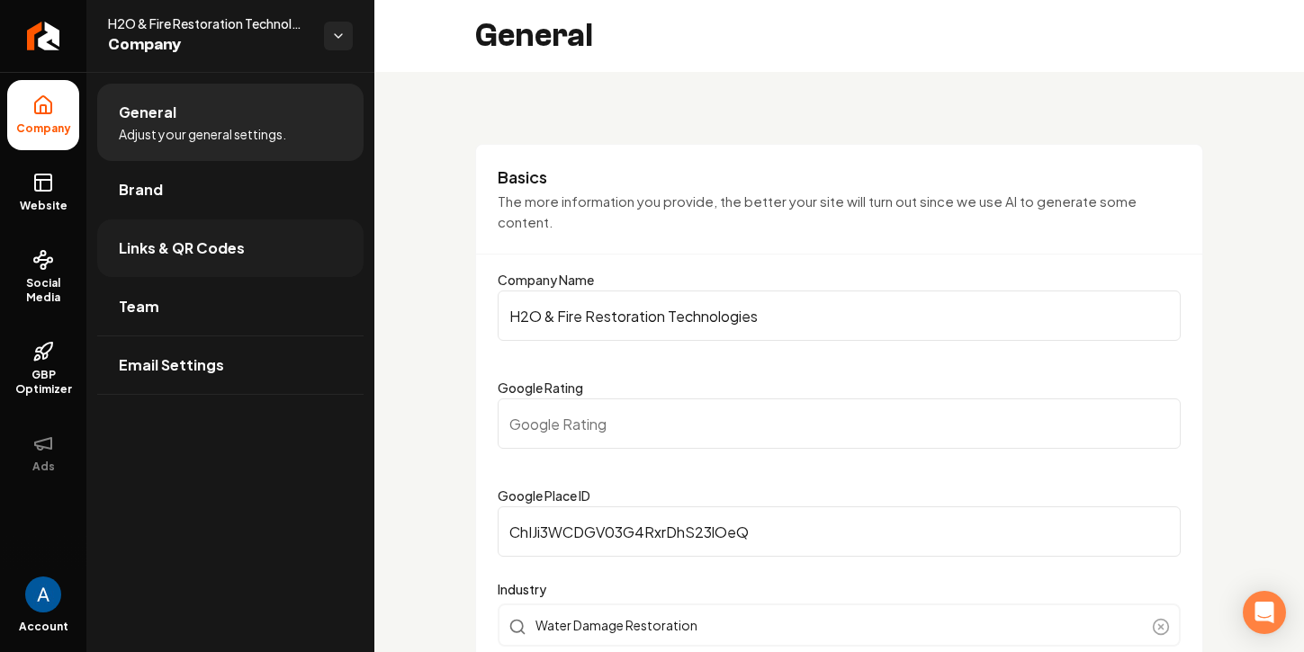
click at [155, 241] on span "Links & QR Codes" at bounding box center [182, 249] width 126 height 22
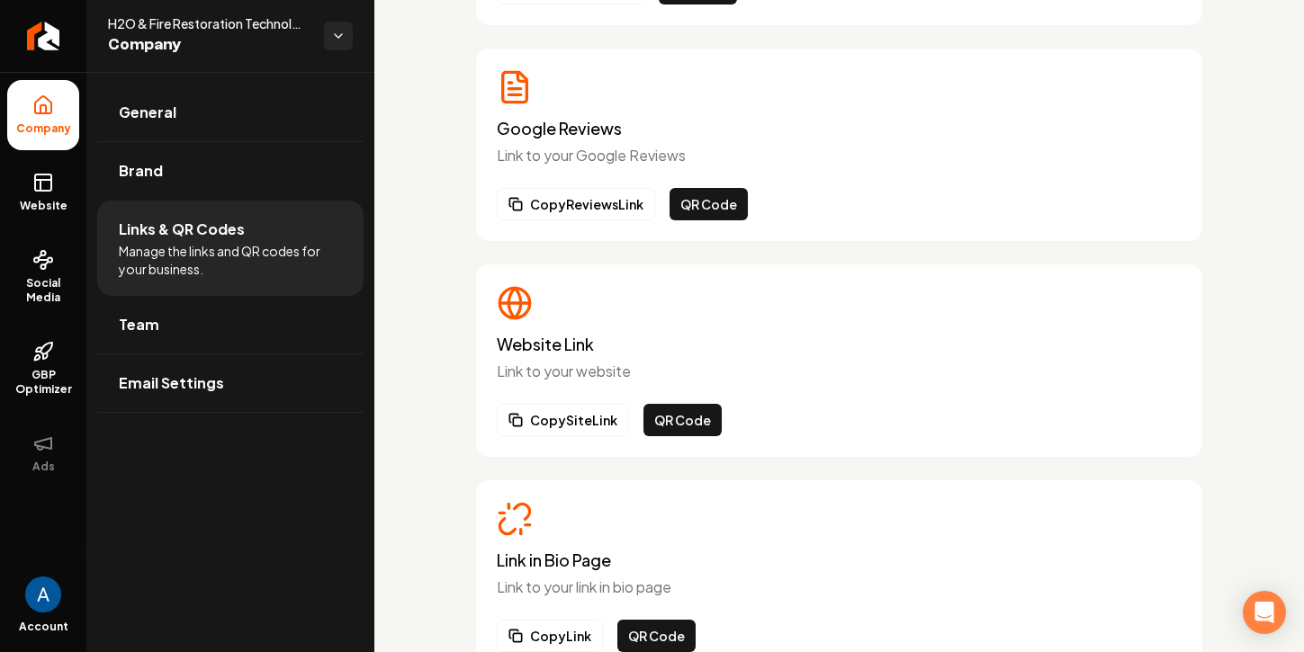
scroll to position [348, 0]
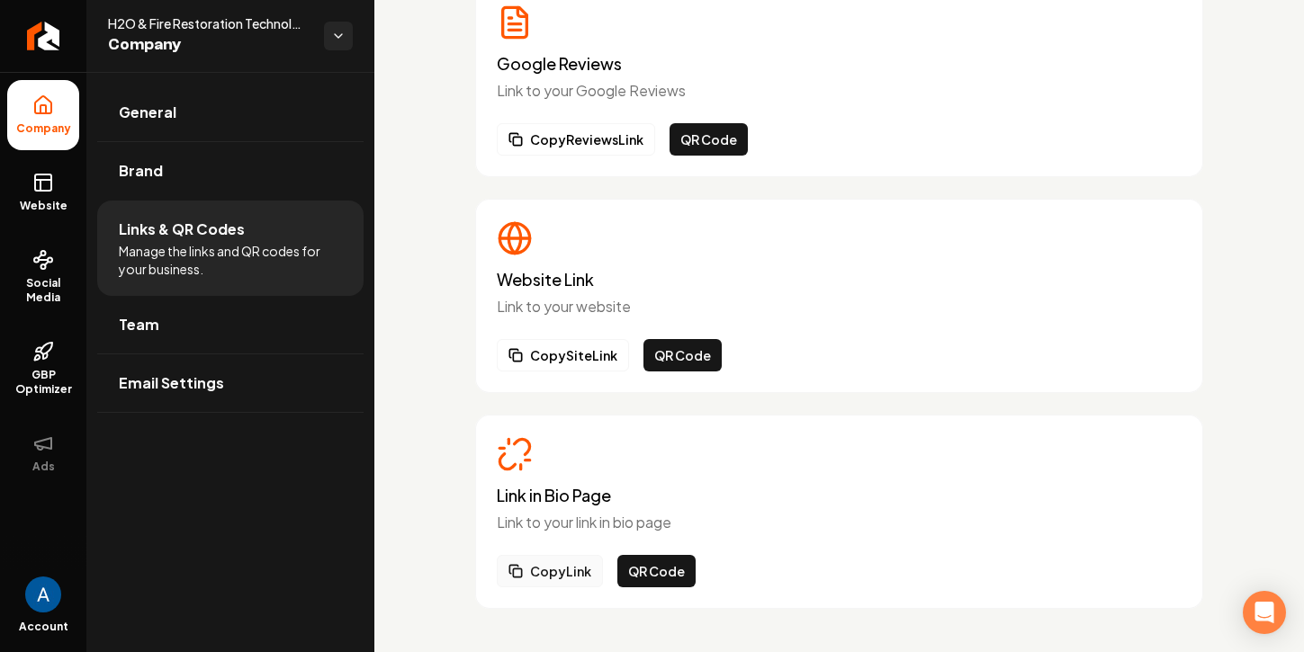
click at [539, 577] on button "Copy Link" at bounding box center [550, 571] width 106 height 32
click at [652, 574] on button "QR Code" at bounding box center [656, 571] width 78 height 32
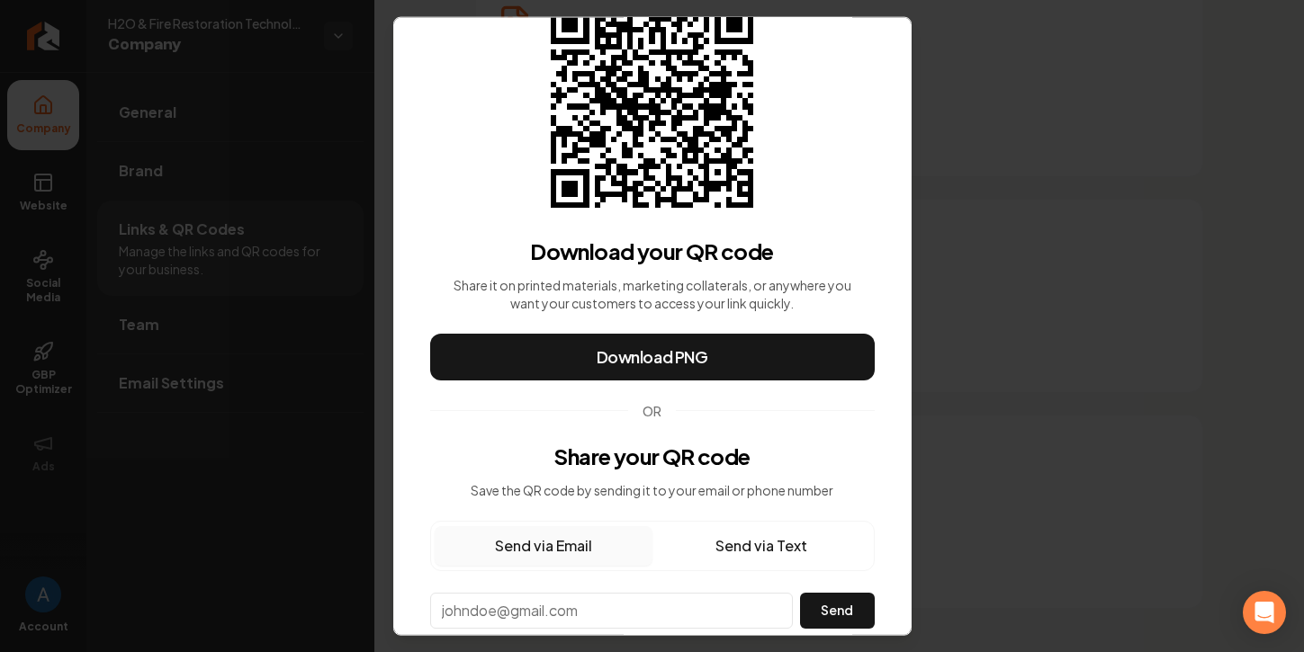
scroll to position [128, 0]
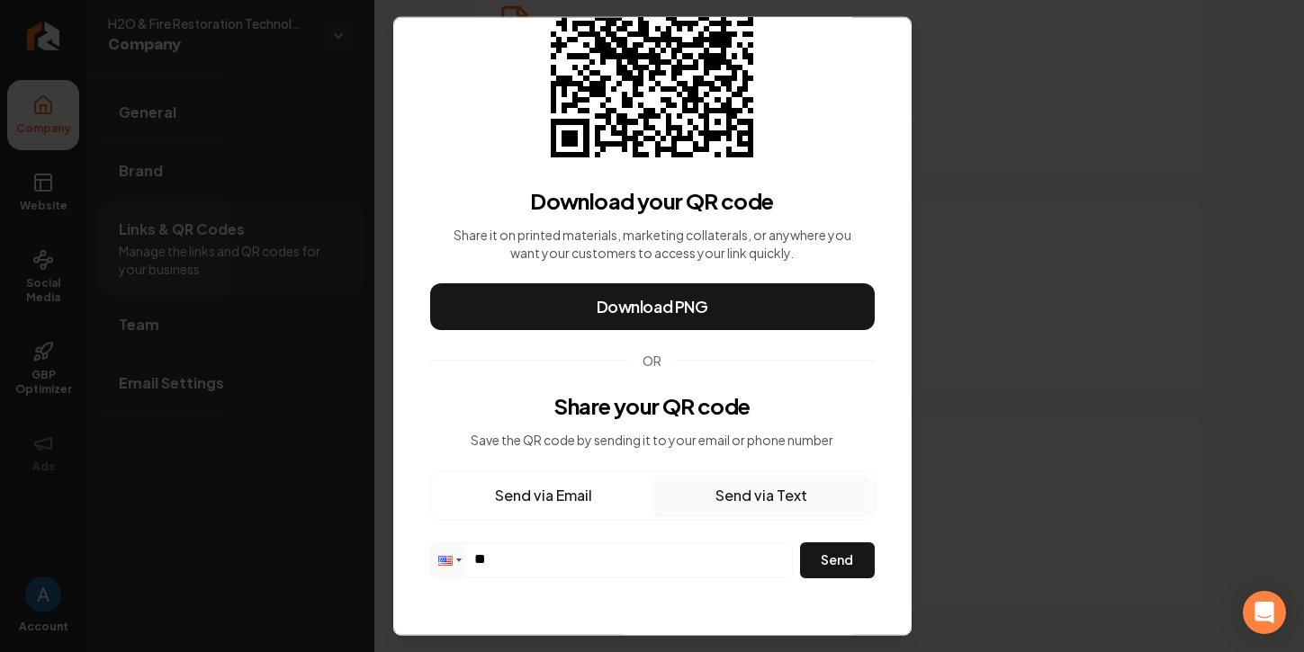
click at [751, 495] on button "Send via Text" at bounding box center [761, 495] width 218 height 40
click at [622, 559] on input "**" at bounding box center [611, 558] width 361 height 31
paste input "**********"
type input "**********"
click at [822, 562] on button "Send" at bounding box center [837, 560] width 75 height 36
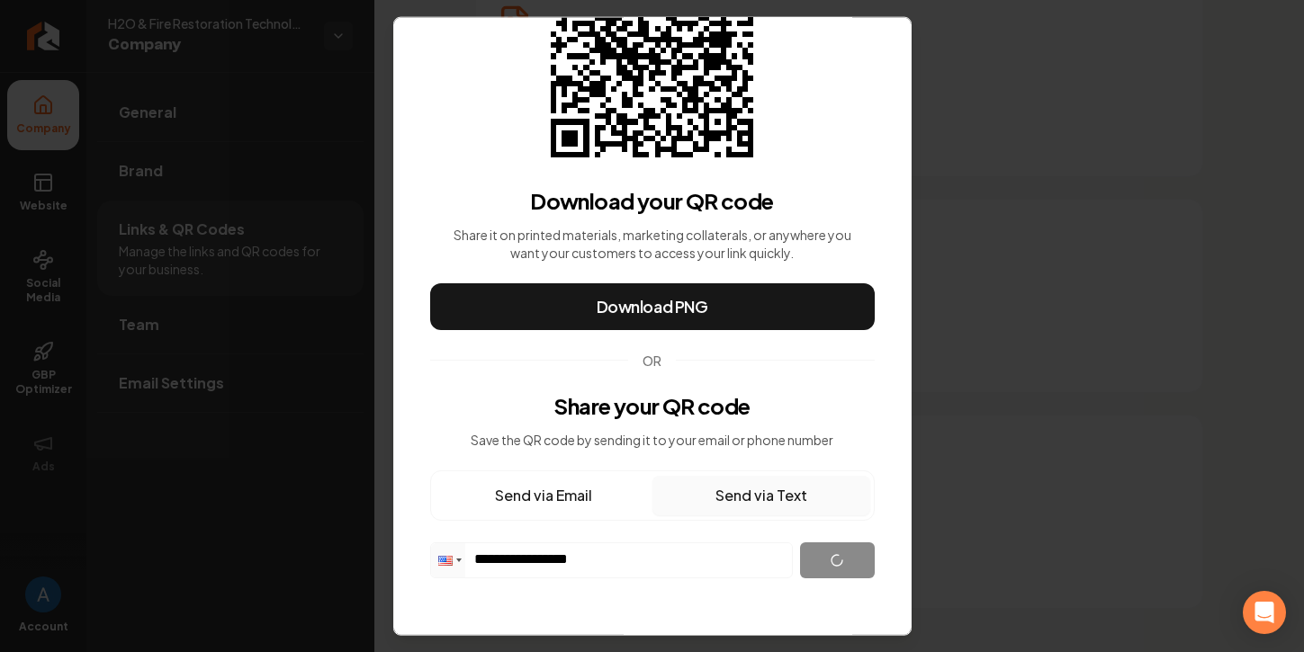
scroll to position [79, 0]
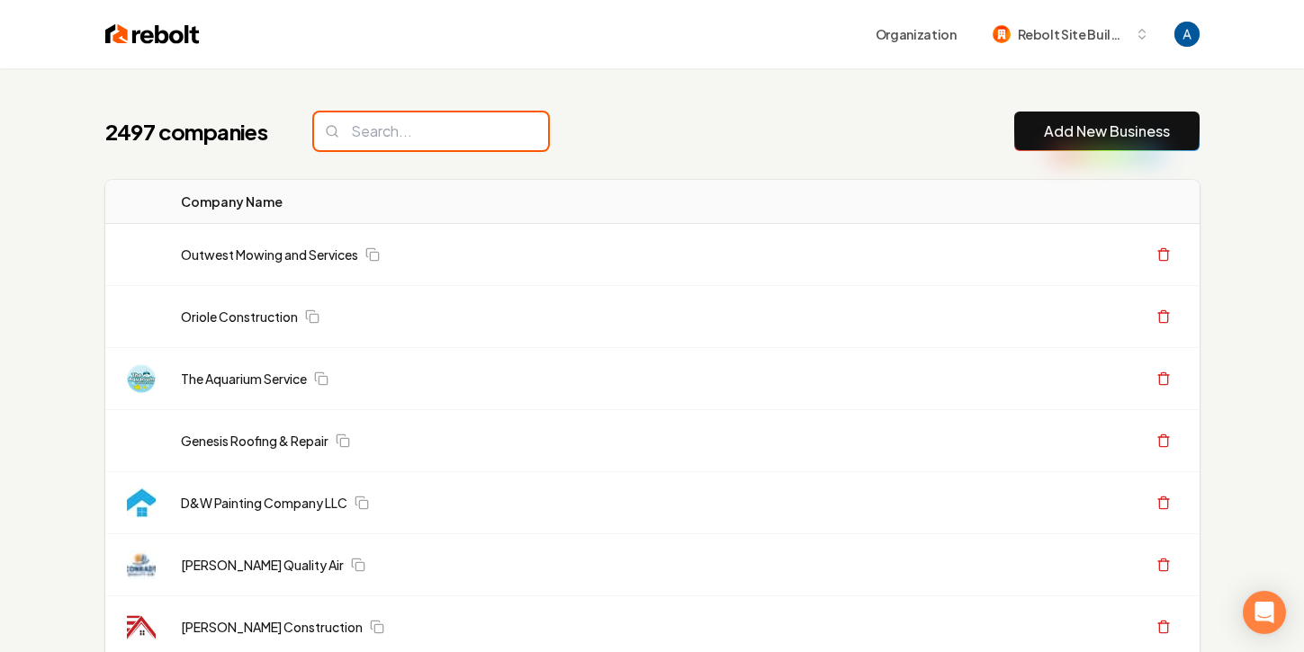
click at [397, 139] on input "search" at bounding box center [431, 131] width 234 height 38
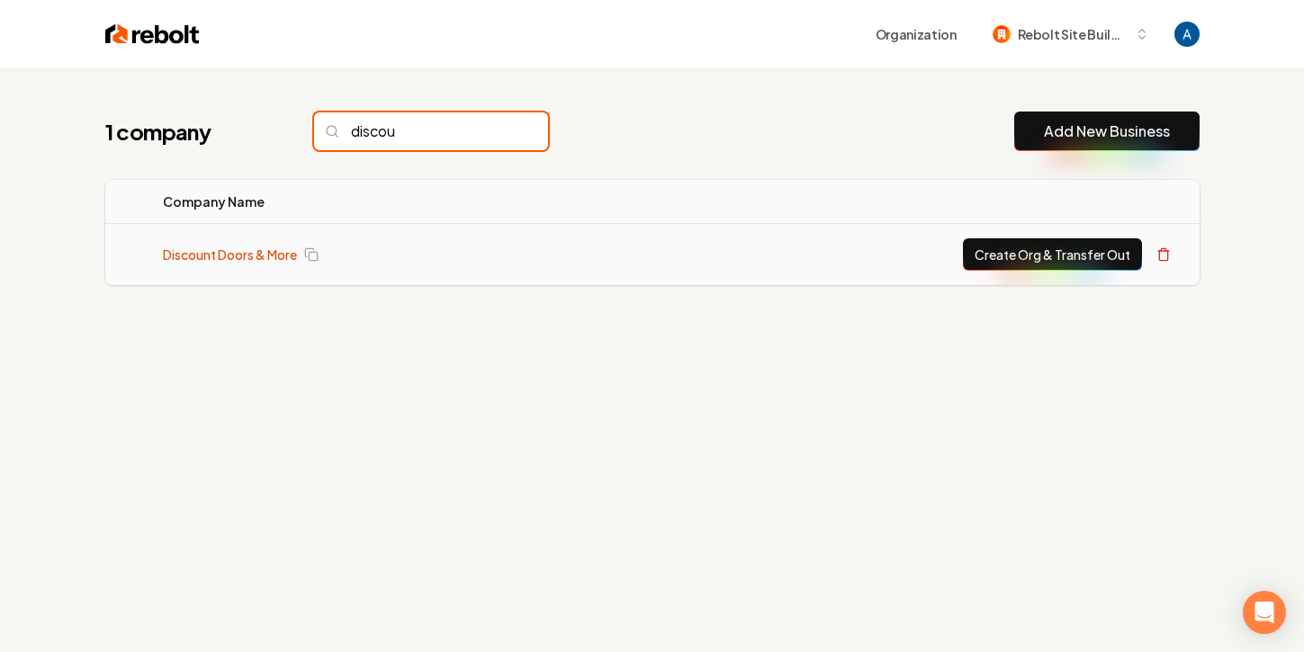
type input "discou"
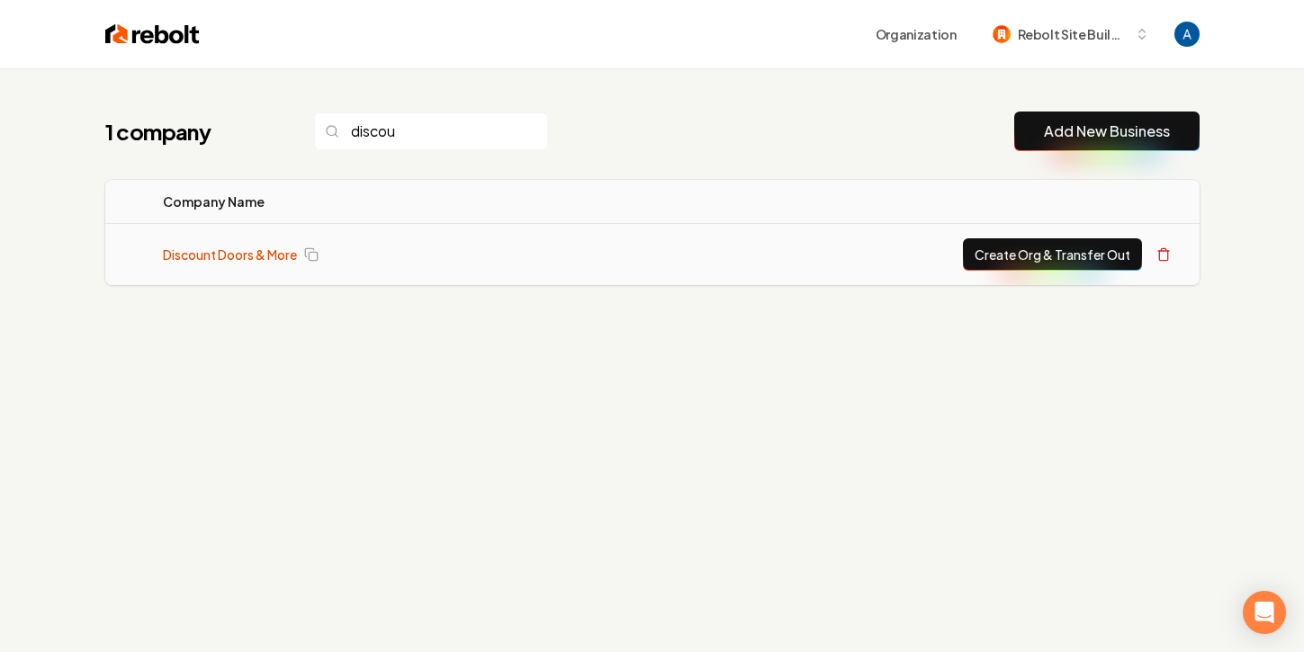
click at [220, 256] on link "Discount Doors & More" at bounding box center [230, 255] width 134 height 18
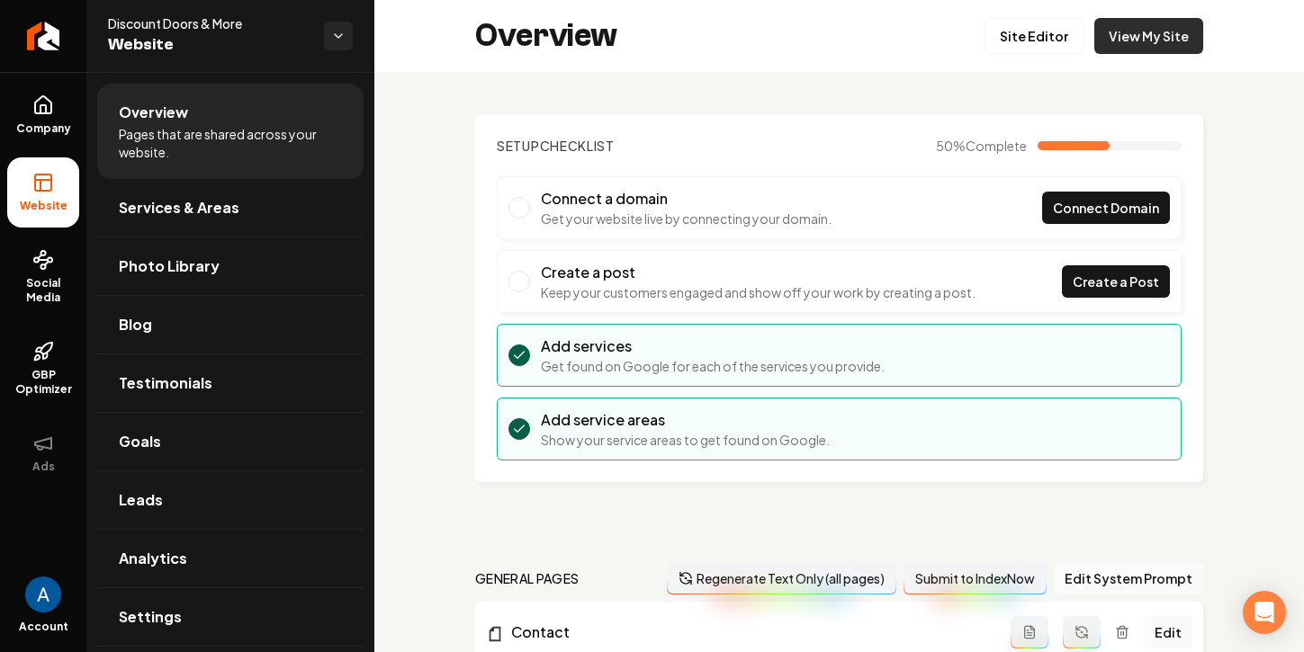
click at [1131, 42] on link "View My Site" at bounding box center [1148, 36] width 109 height 36
click at [1008, 50] on link "Site Editor" at bounding box center [1033, 36] width 99 height 36
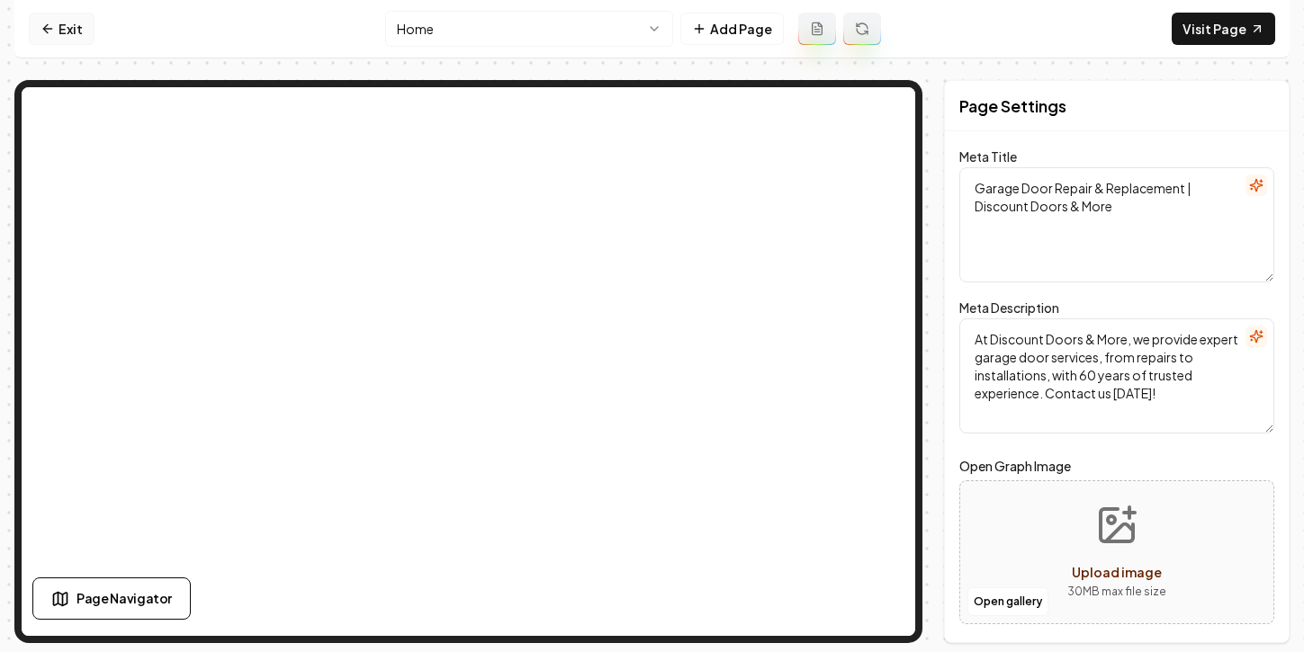
click at [59, 26] on link "Exit" at bounding box center [62, 29] width 66 height 32
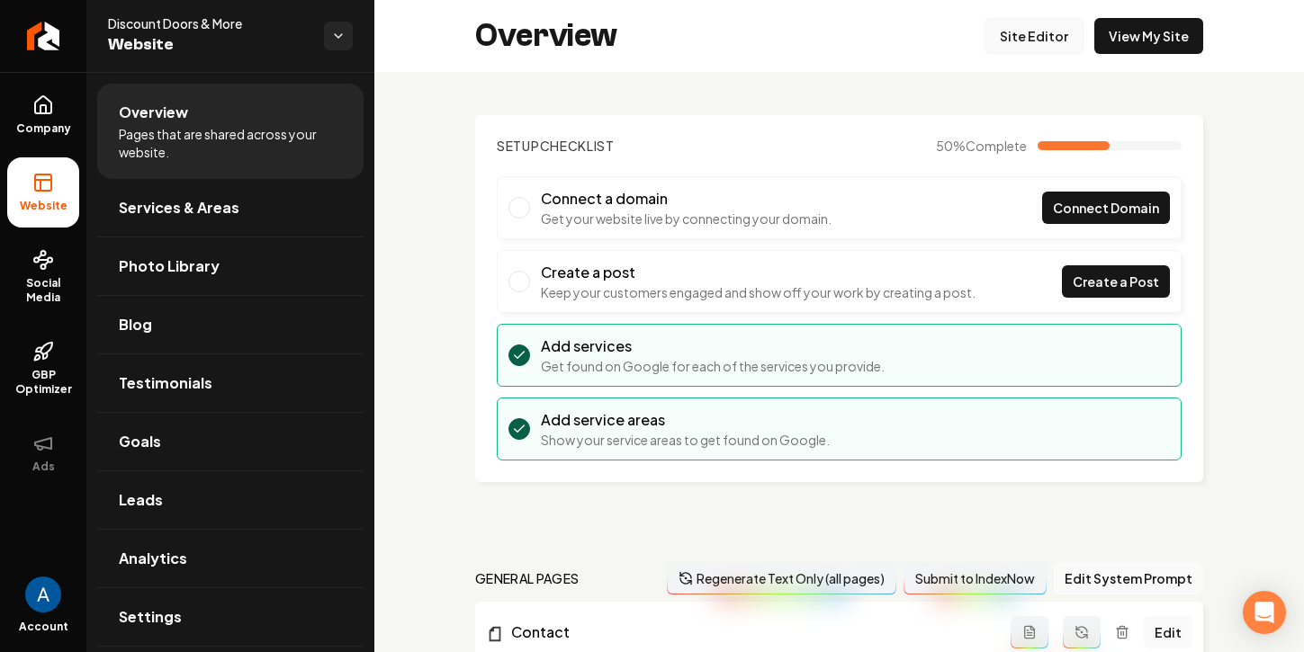
click at [1009, 21] on link "Site Editor" at bounding box center [1033, 36] width 99 height 36
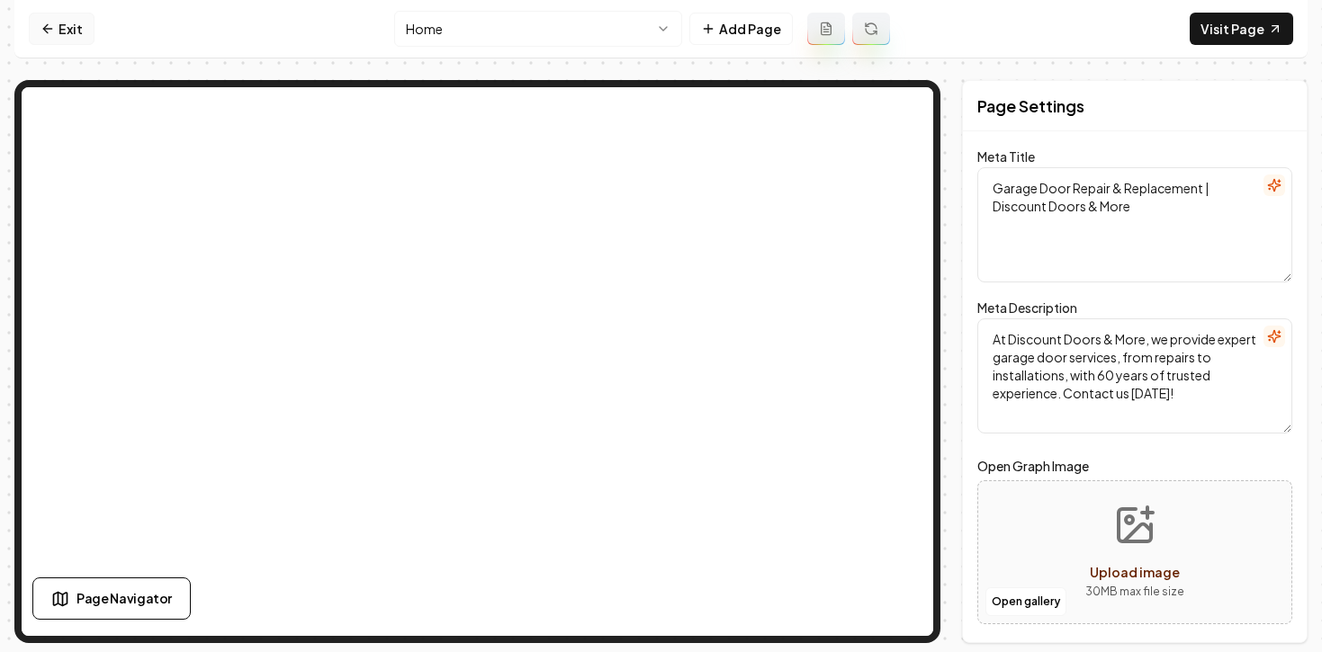
click at [41, 32] on icon at bounding box center [47, 29] width 14 height 14
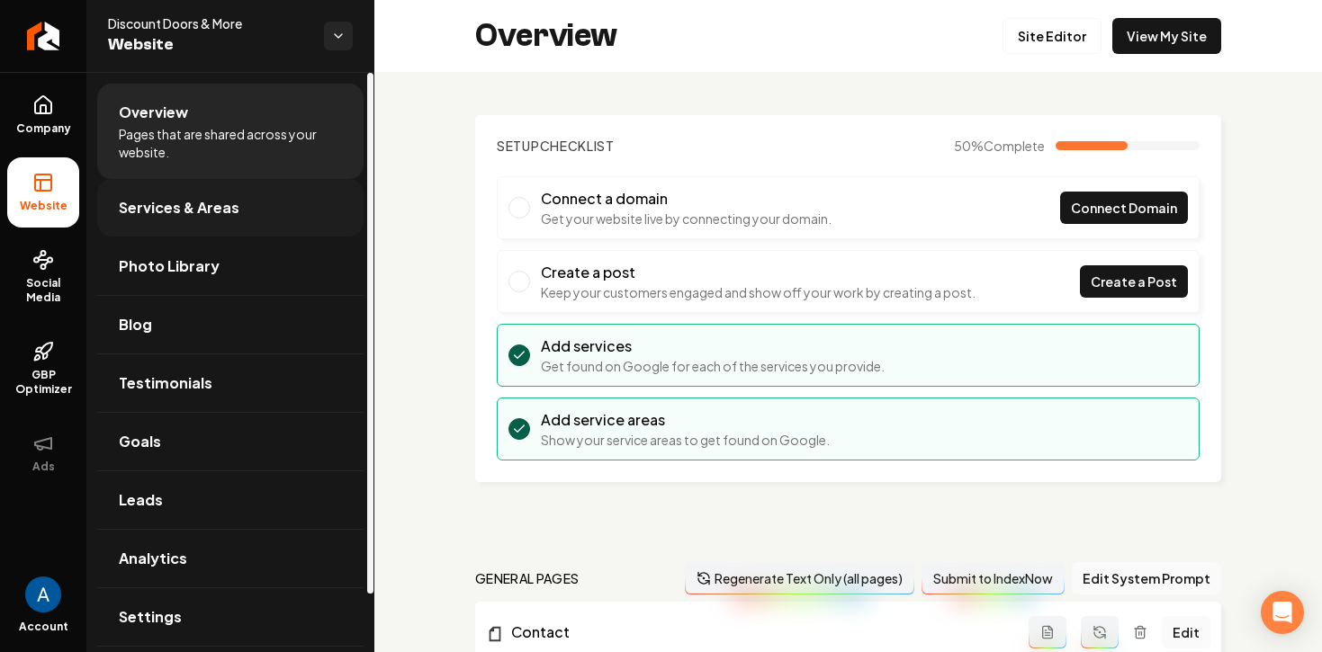
click at [213, 213] on span "Services & Areas" at bounding box center [179, 208] width 121 height 22
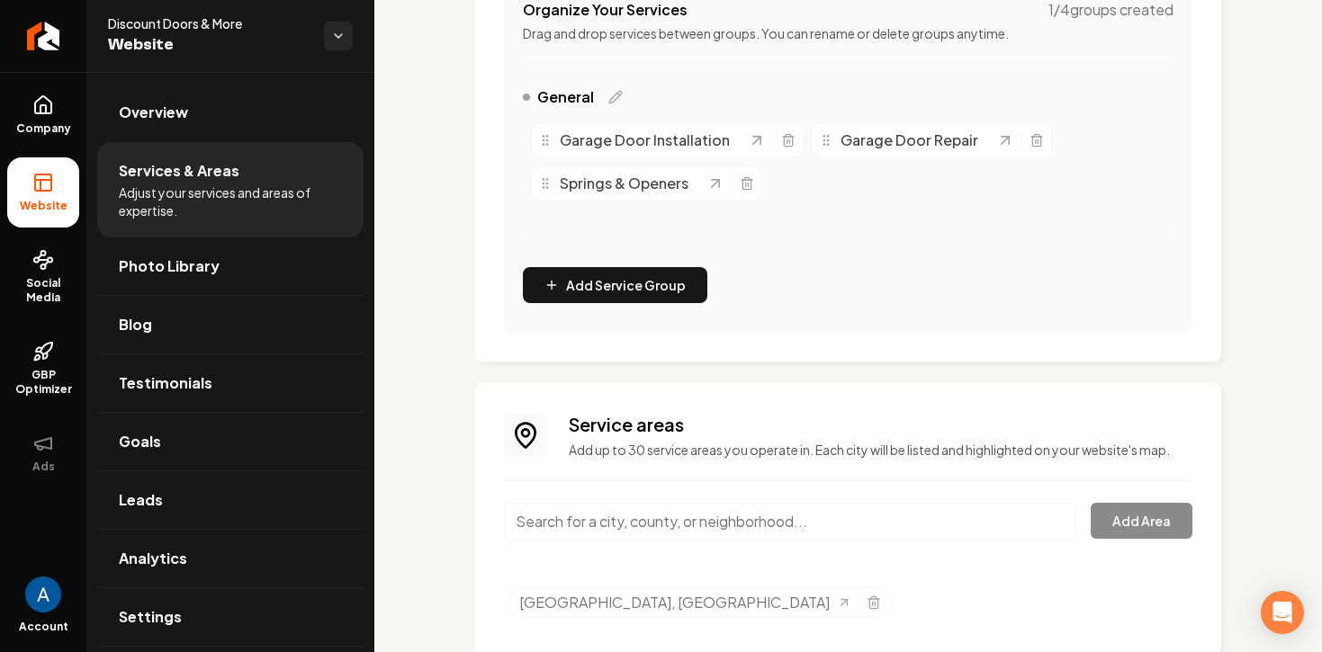
scroll to position [445, 0]
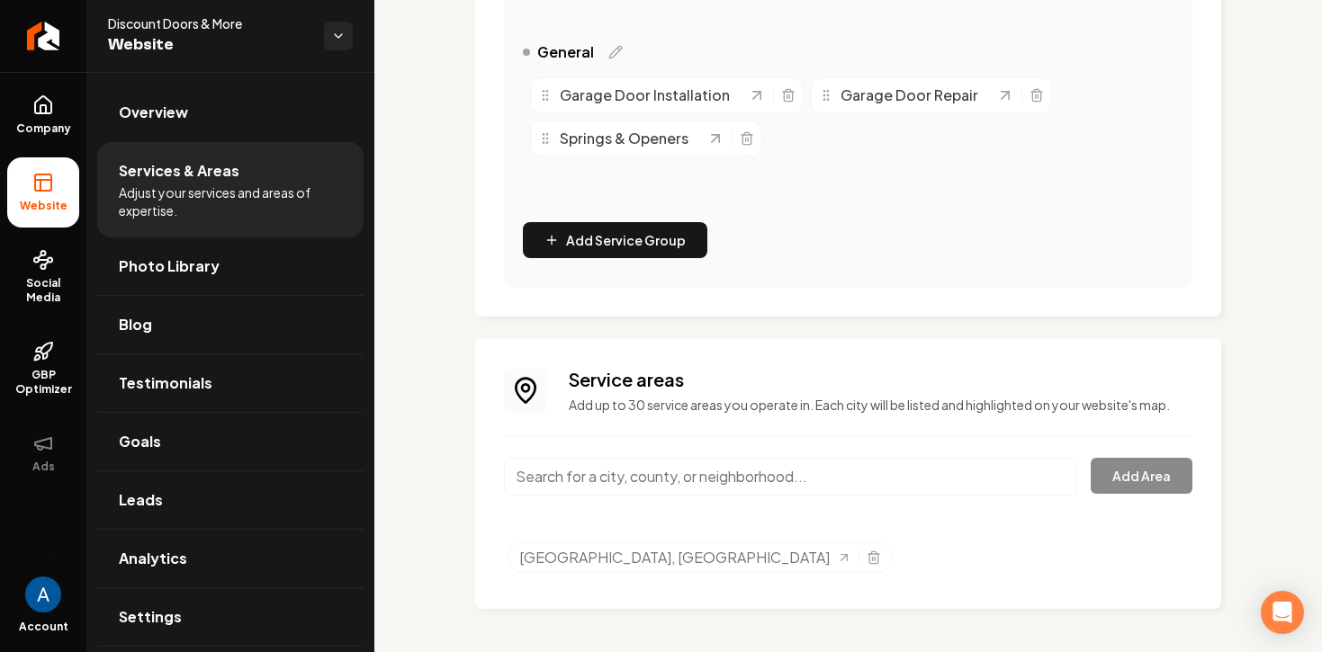
click at [685, 480] on input "Main content area" at bounding box center [790, 477] width 572 height 38
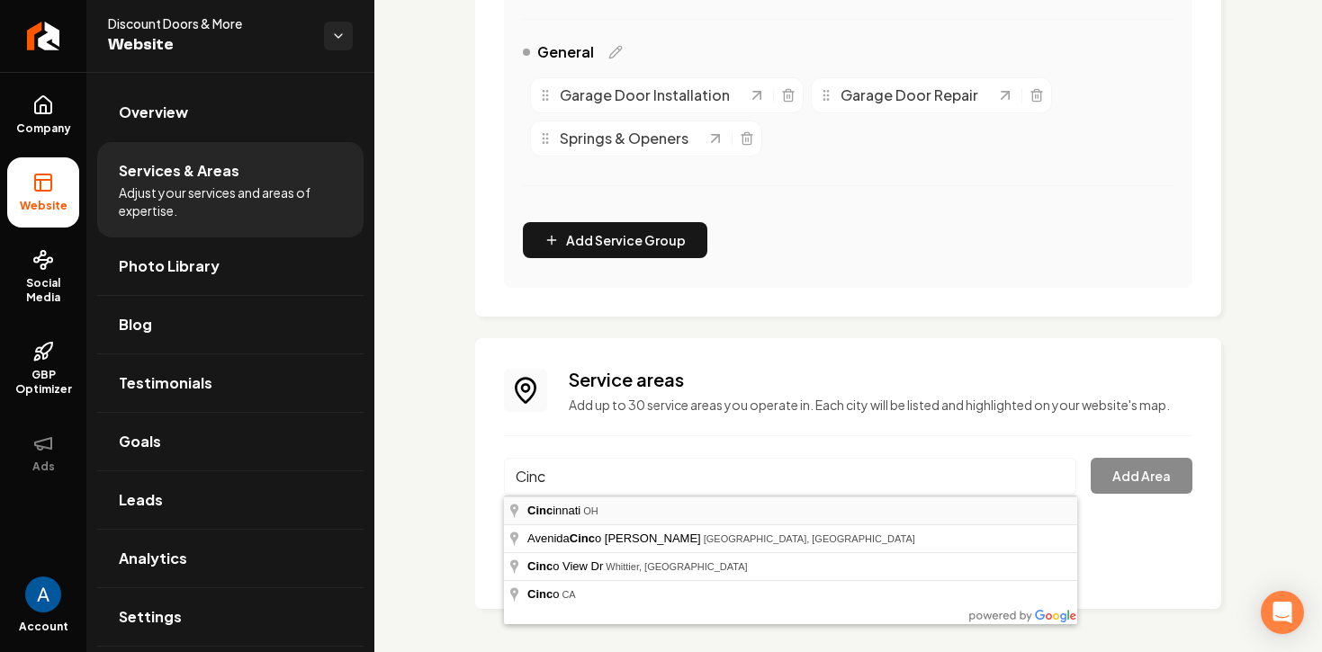
type input "[GEOGRAPHIC_DATA], [GEOGRAPHIC_DATA]"
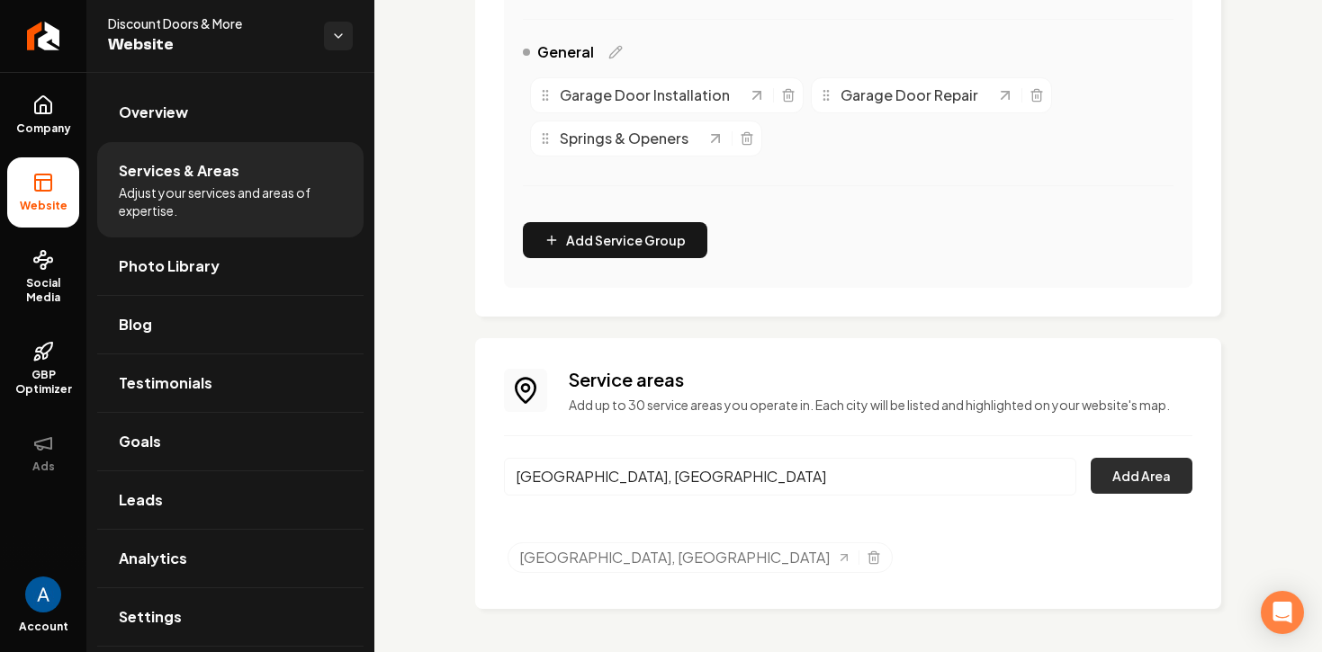
click at [1107, 488] on button "Add Area" at bounding box center [1142, 476] width 102 height 36
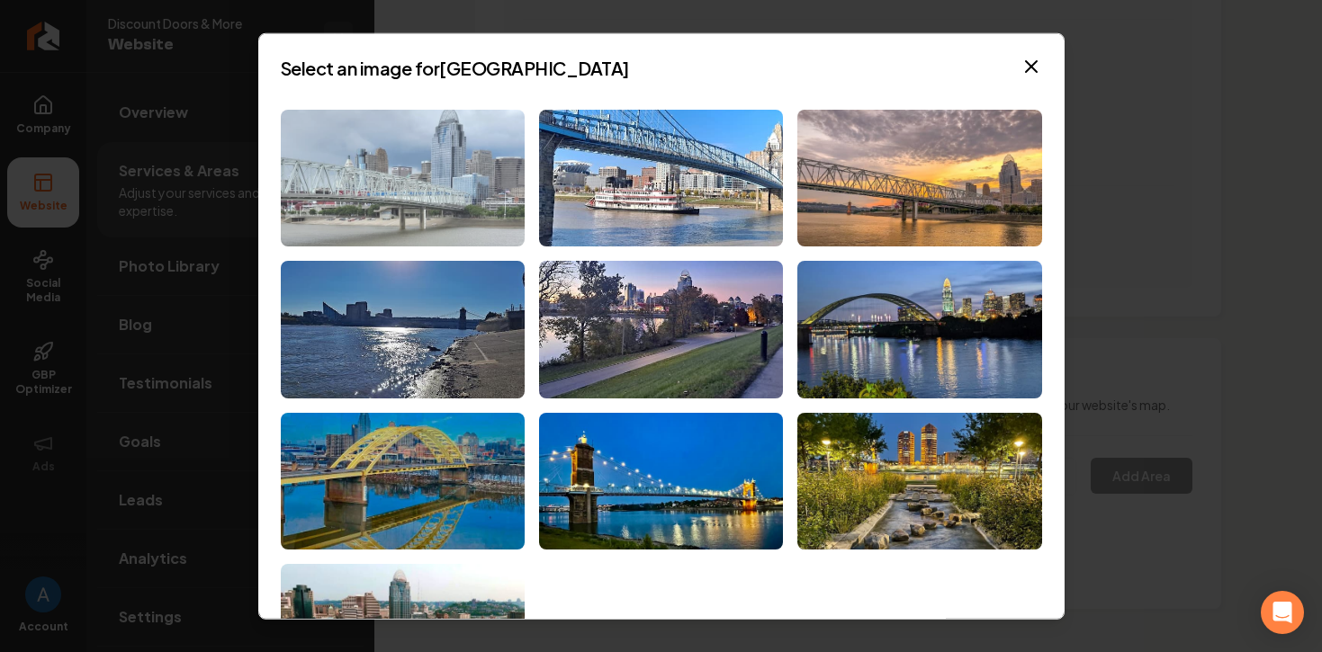
click at [446, 146] on img at bounding box center [403, 178] width 244 height 138
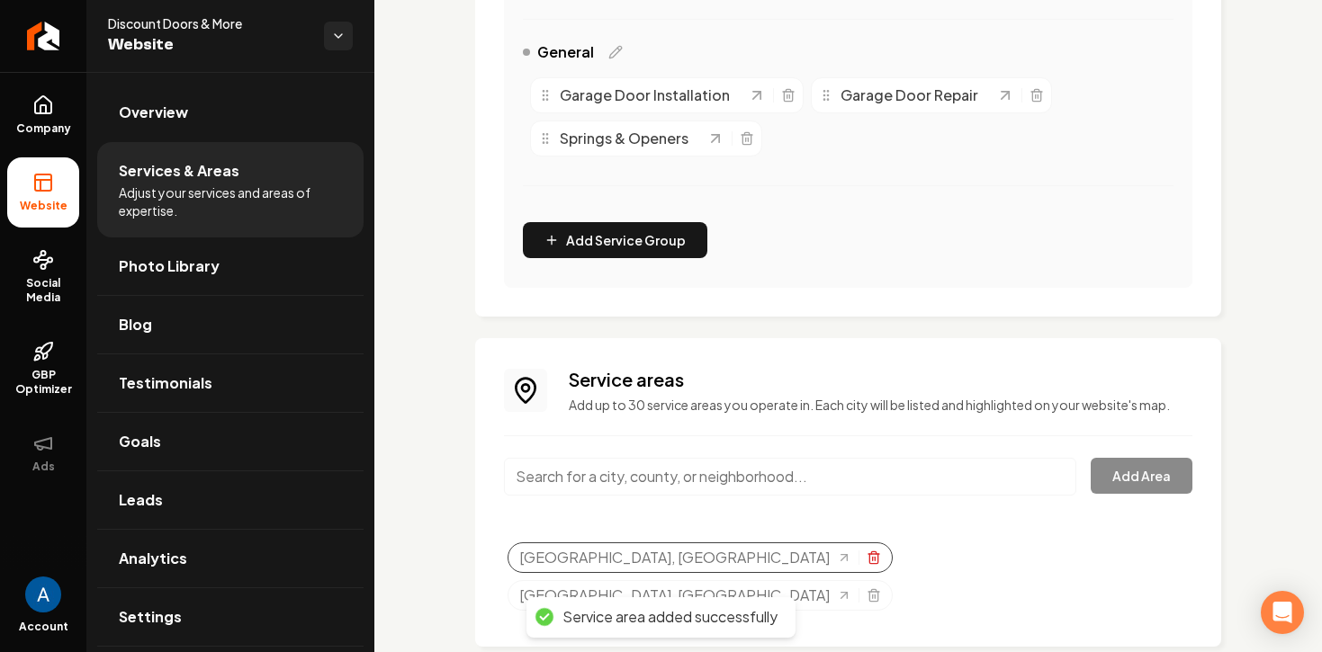
click at [867, 561] on icon "Selected tags" at bounding box center [874, 558] width 14 height 14
click at [738, 371] on h3 "Service areas" at bounding box center [881, 379] width 624 height 25
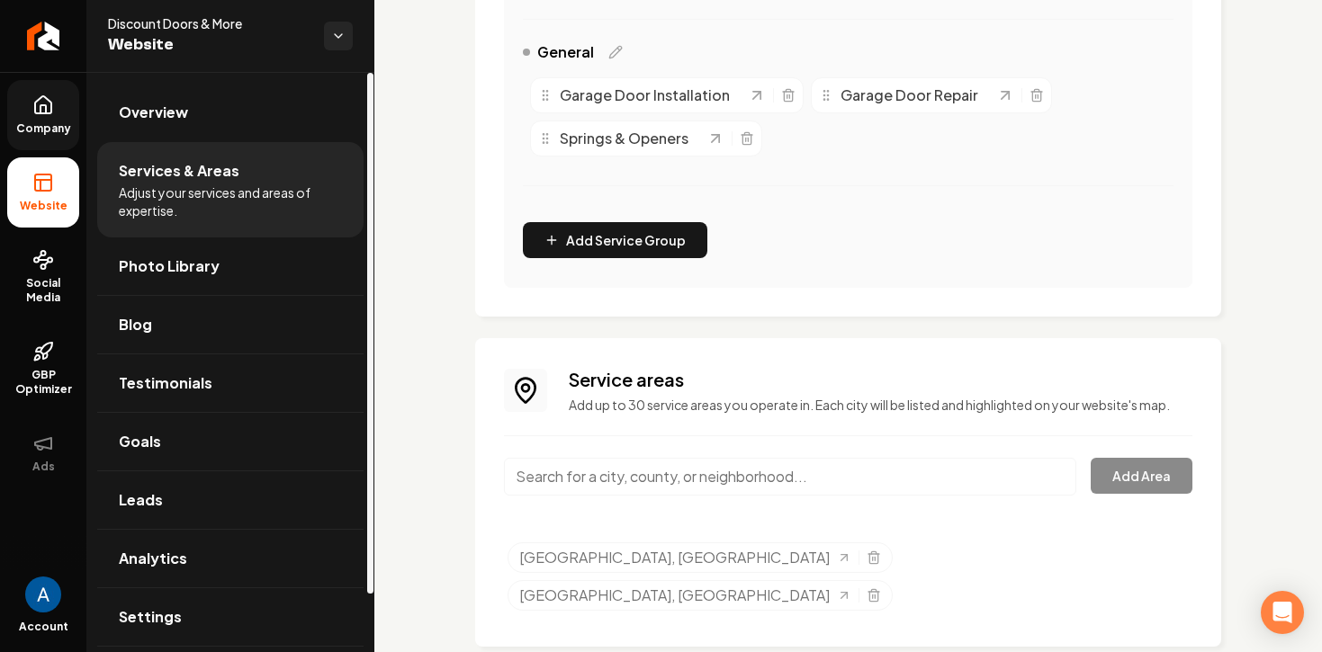
click at [71, 129] on span "Company" at bounding box center [43, 128] width 69 height 14
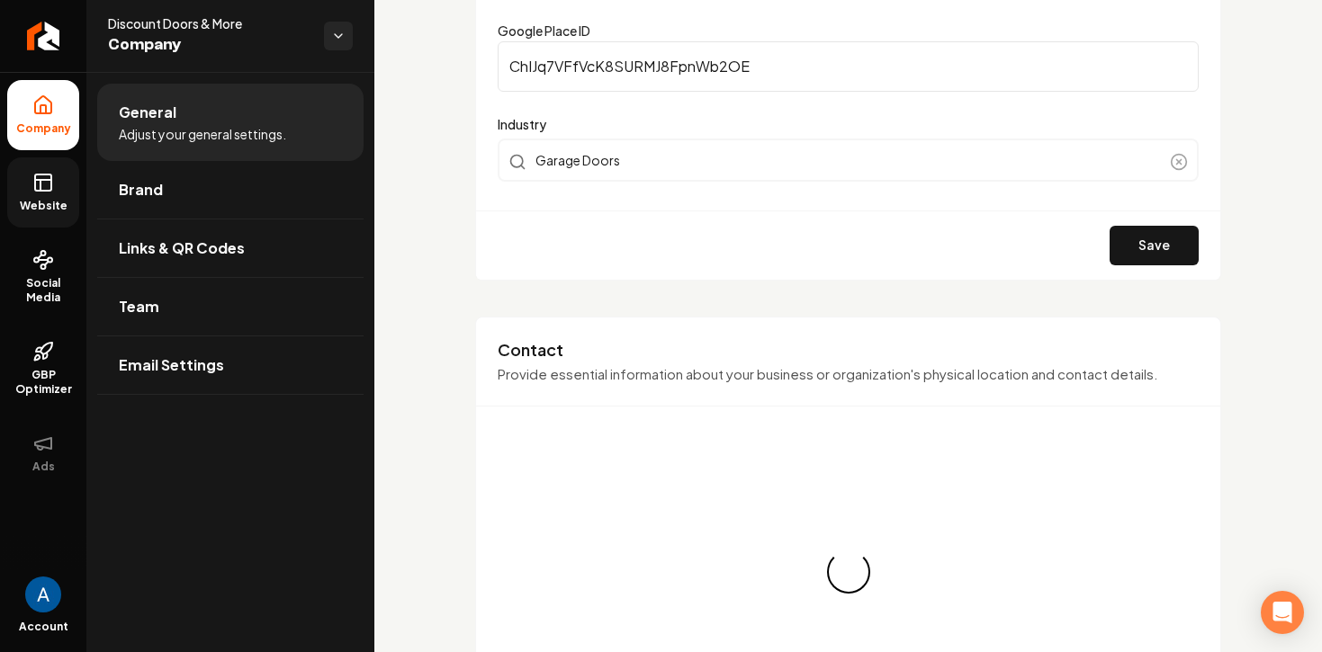
click at [52, 191] on icon at bounding box center [43, 183] width 22 height 22
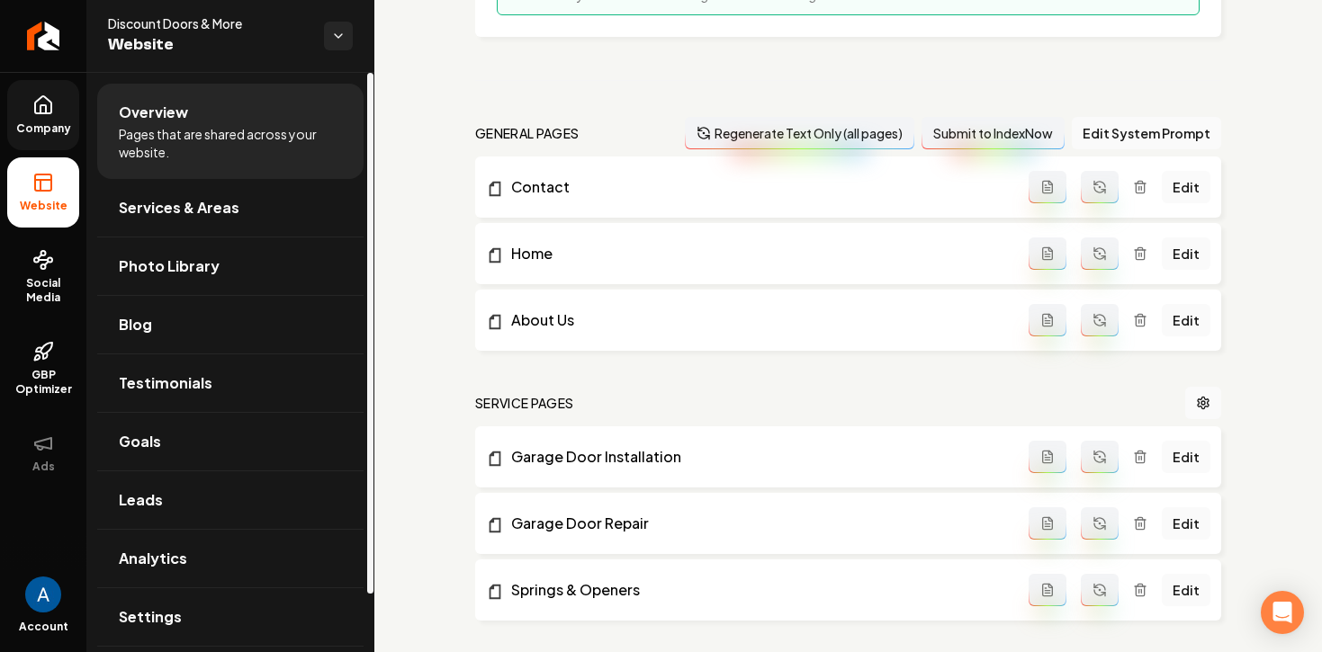
click at [48, 109] on icon at bounding box center [43, 105] width 22 height 22
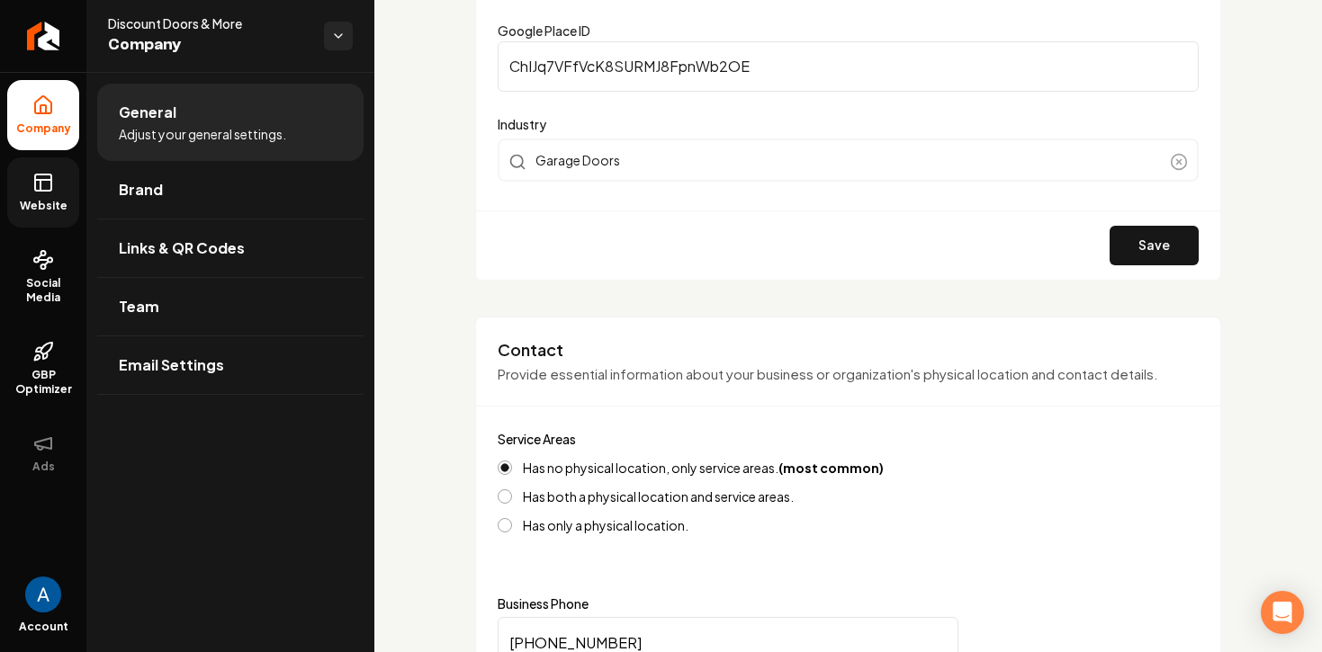
click at [53, 191] on icon at bounding box center [43, 183] width 22 height 22
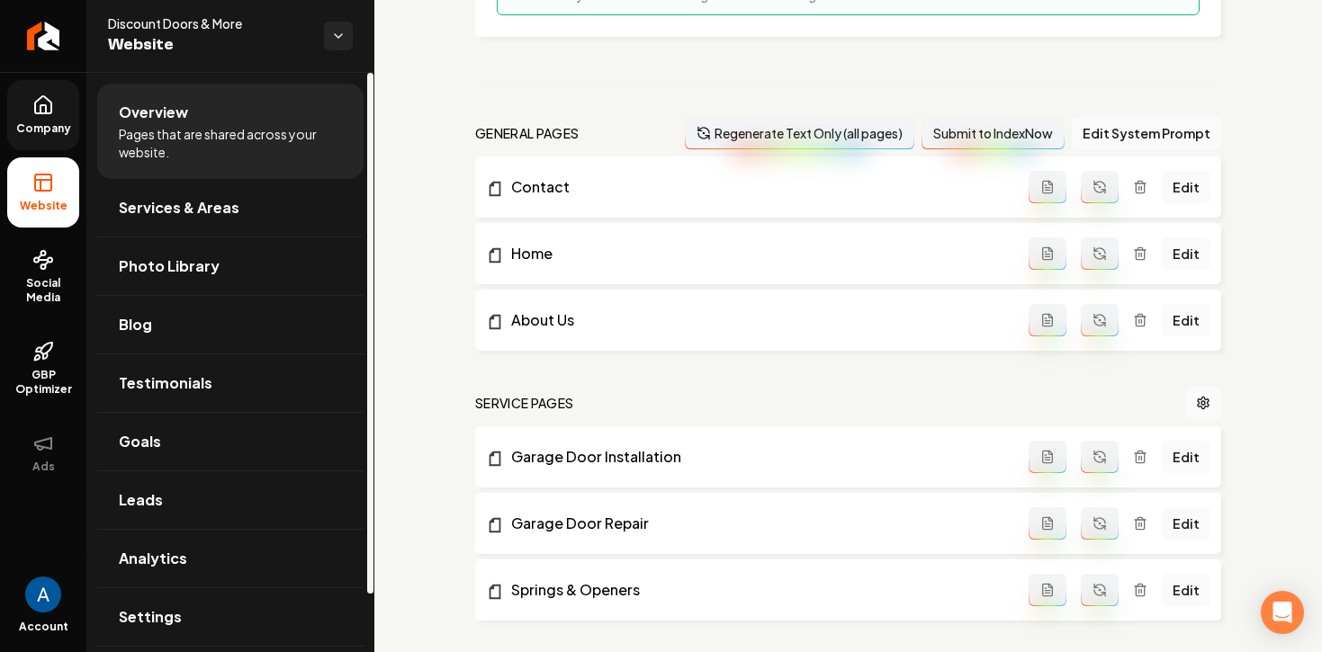
click at [40, 115] on icon at bounding box center [43, 105] width 22 height 22
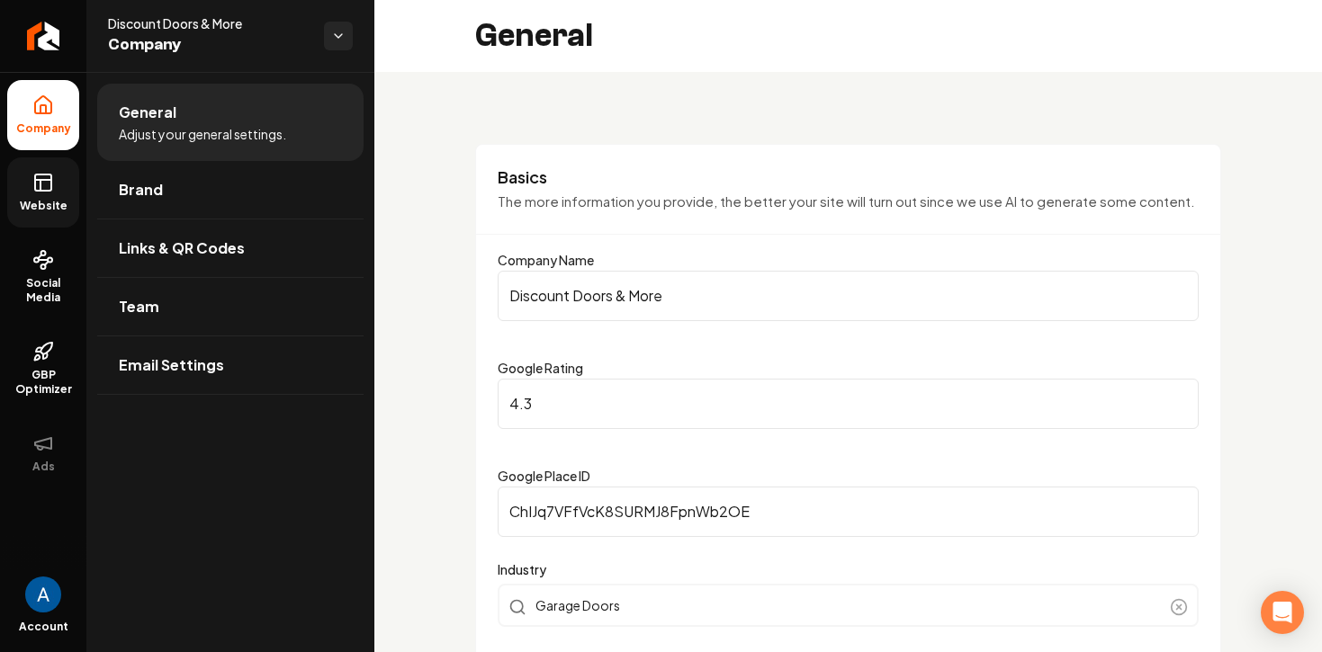
click at [33, 180] on icon at bounding box center [43, 183] width 22 height 22
